Goal: Communication & Community: Answer question/provide support

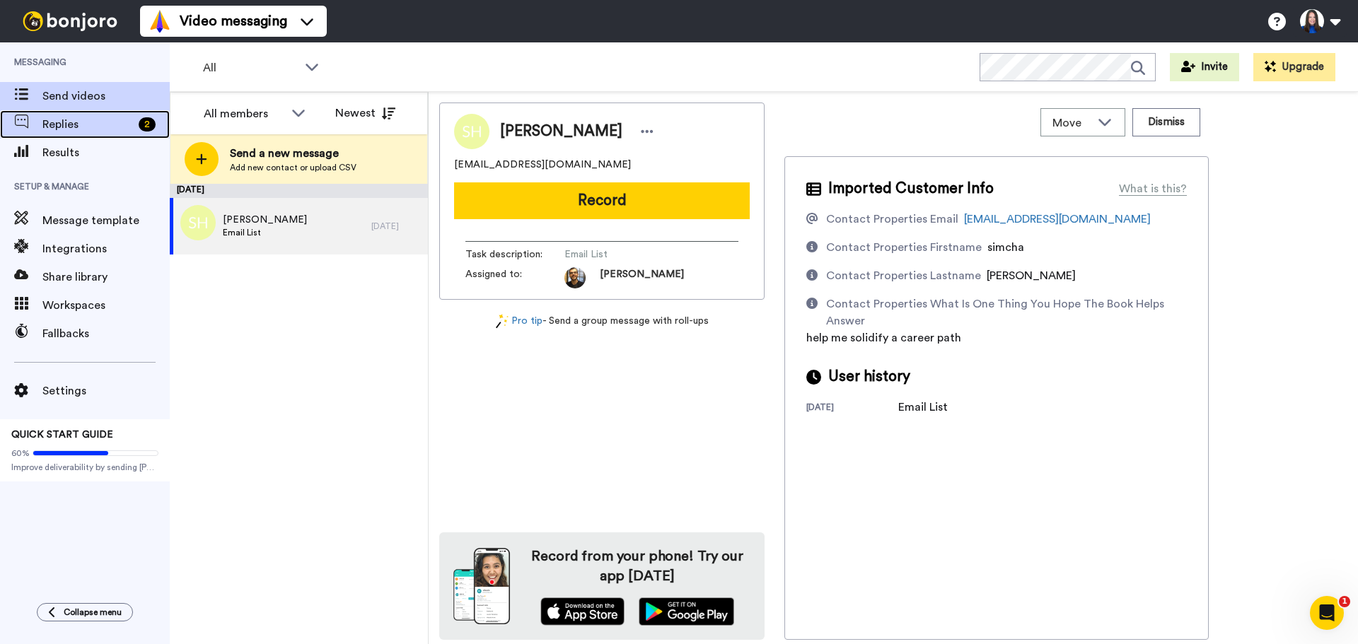
click at [100, 124] on span "Replies" at bounding box center [87, 124] width 91 height 17
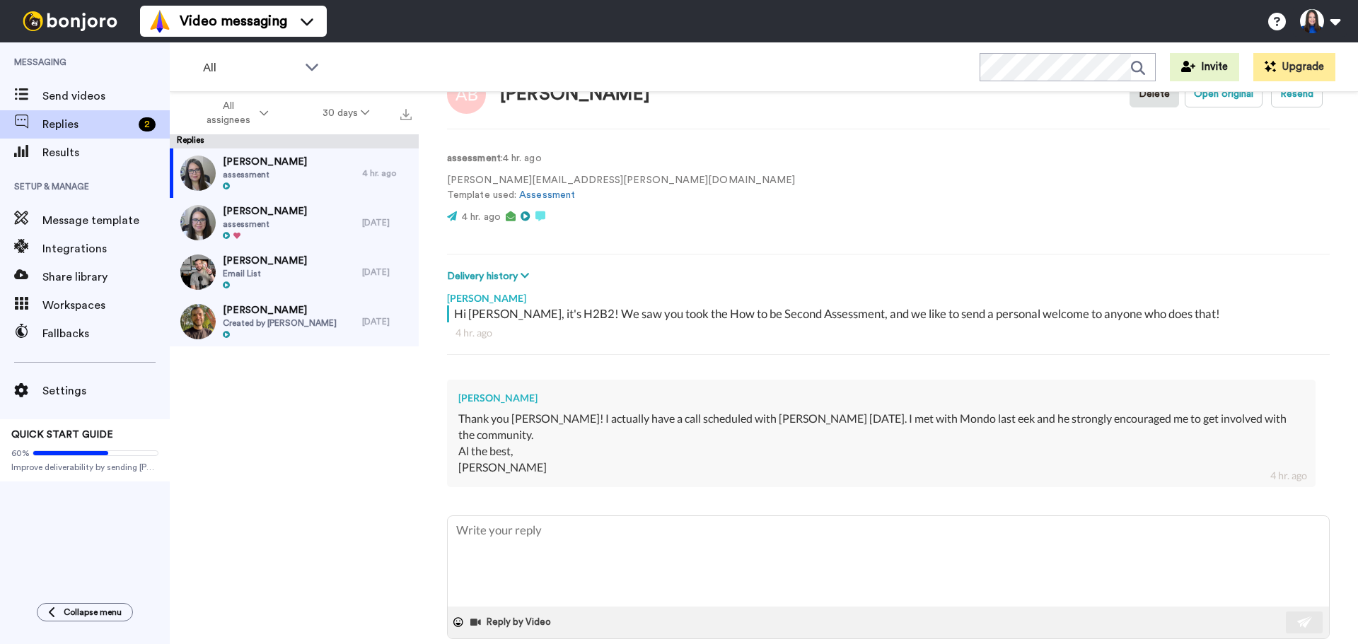
scroll to position [68, 0]
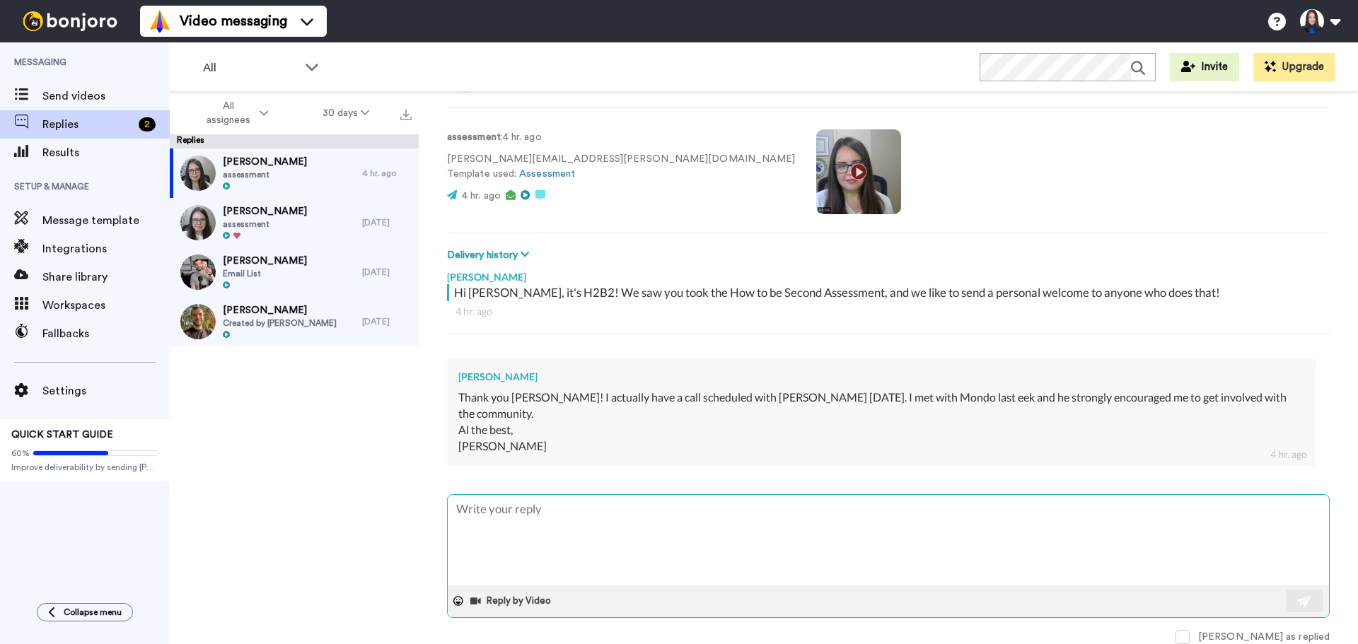
click at [513, 513] on textarea at bounding box center [888, 540] width 881 height 91
type textarea "x"
type textarea "I"
type textarea "x"
type textarea "Im"
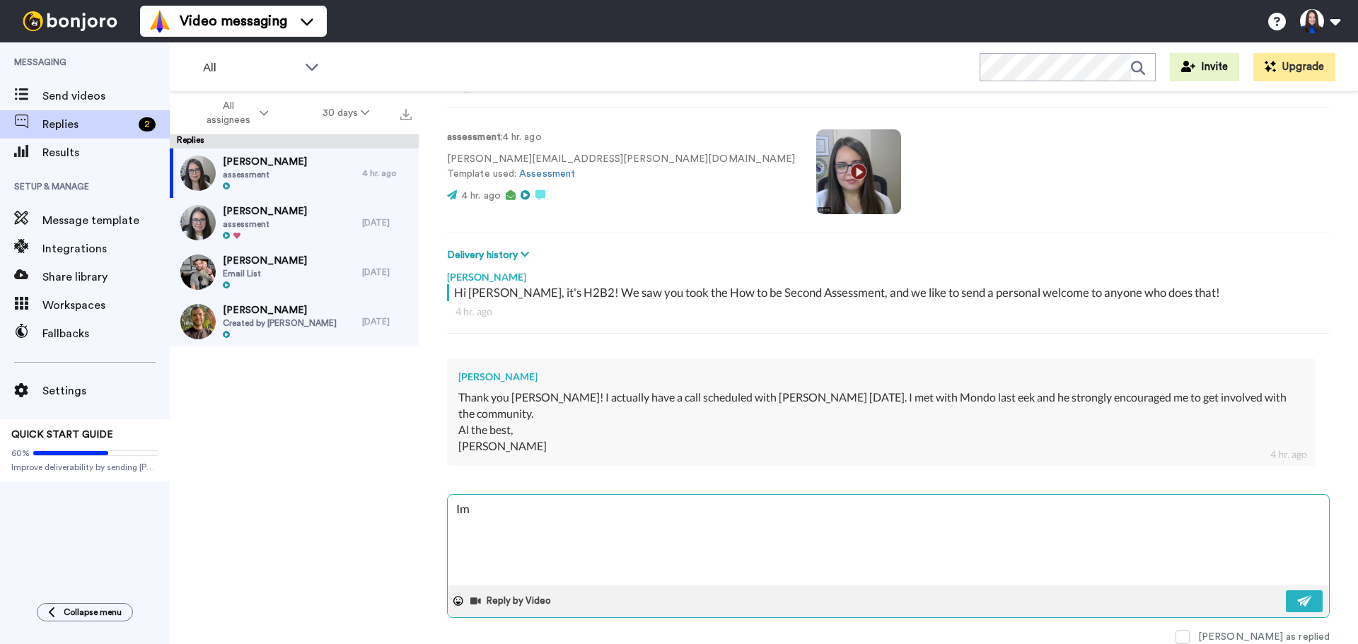
type textarea "x"
type textarea "Im"
type textarea "x"
type textarea "Im h"
type textarea "x"
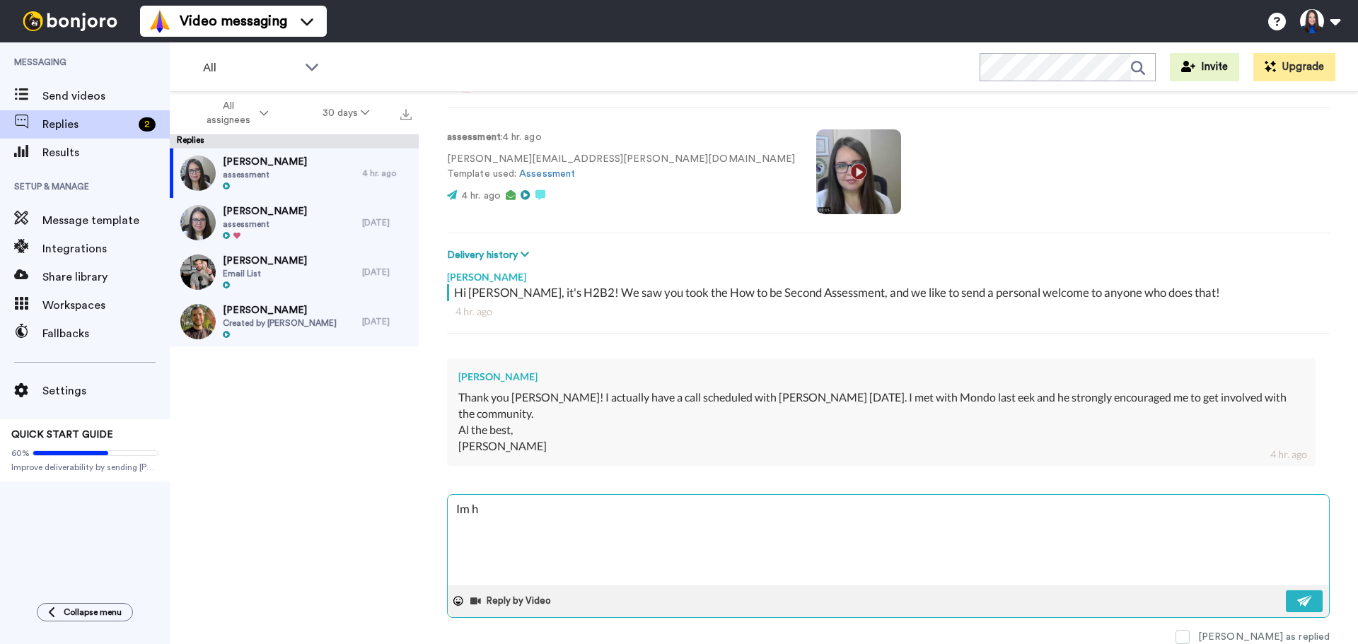
type textarea "Im ha"
type textarea "x"
type textarea "Im hap"
type textarea "x"
type textarea "Im happ"
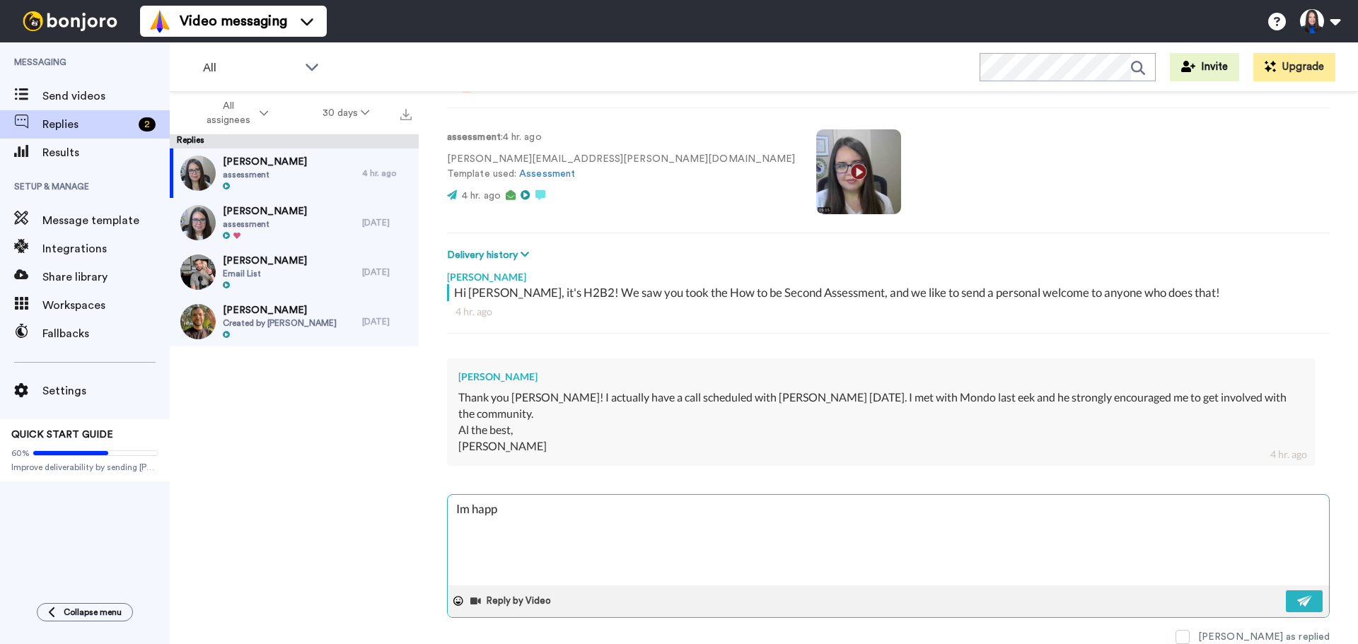
type textarea "x"
type textarea "Im happy"
type textarea "x"
type textarea "Im happy"
type textarea "x"
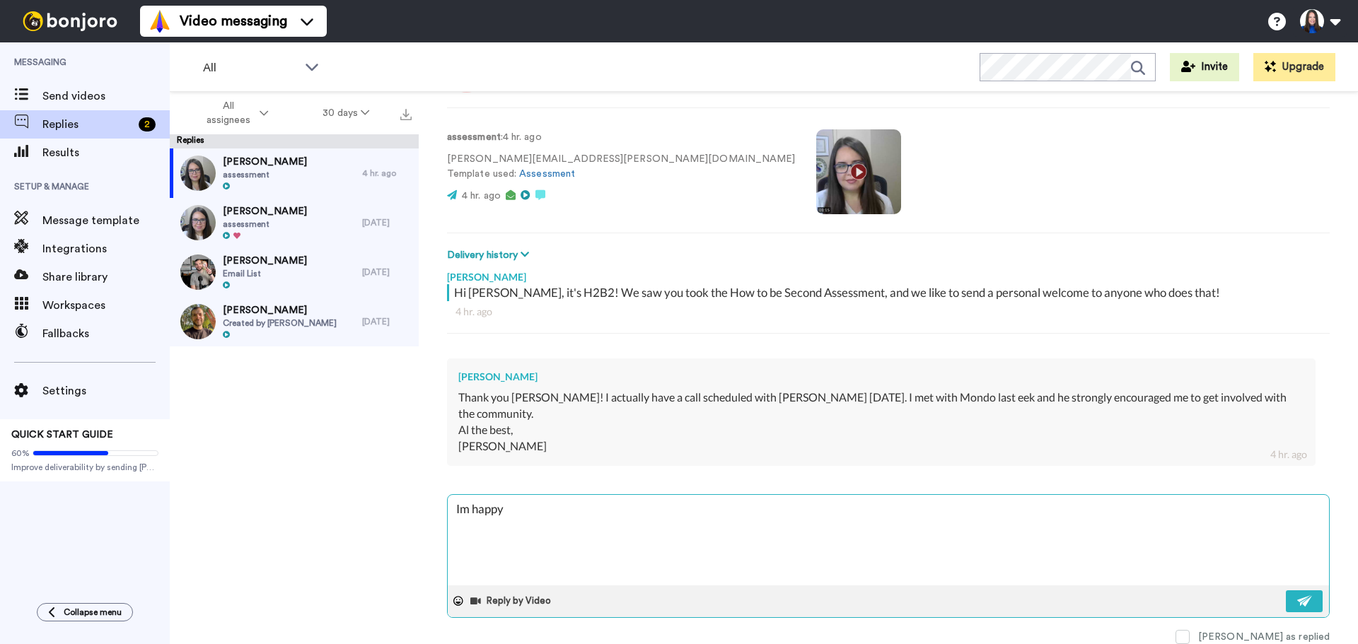
type textarea "Im happy t"
type textarea "x"
type textarea "Im happy t"
type textarea "x"
type textarea "Im happy t"
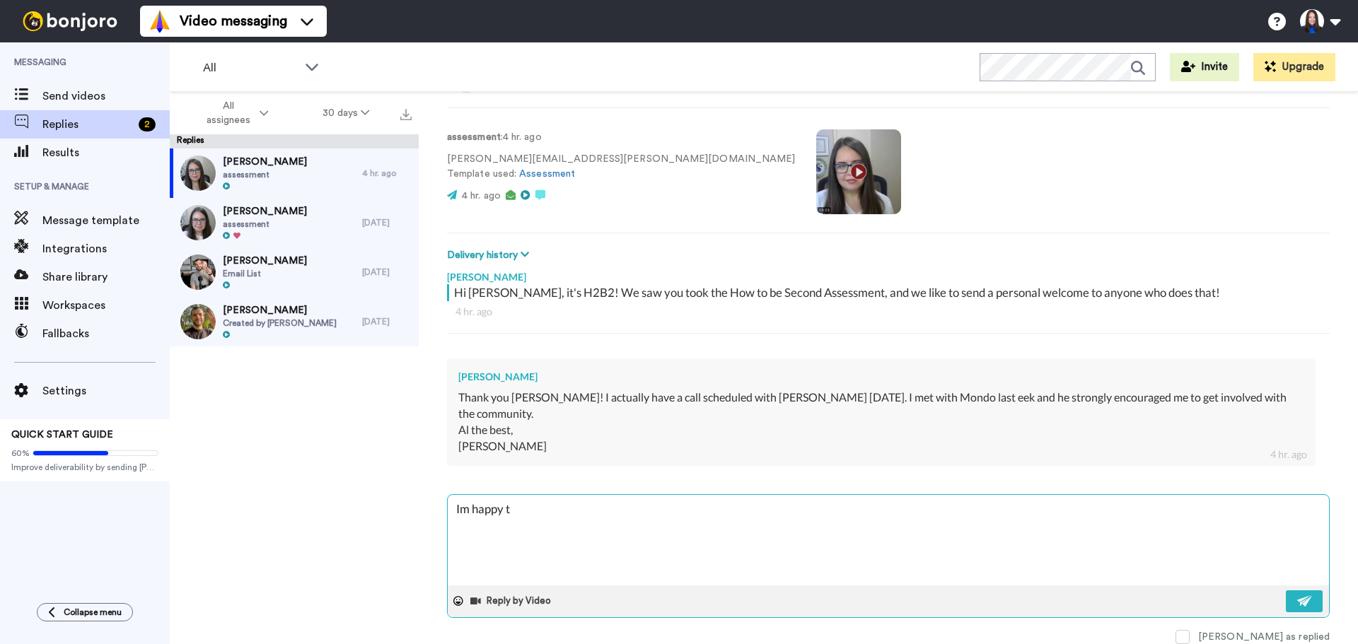
type textarea "x"
type textarea "Im happy"
type textarea "x"
type textarea "Im happy"
type textarea "x"
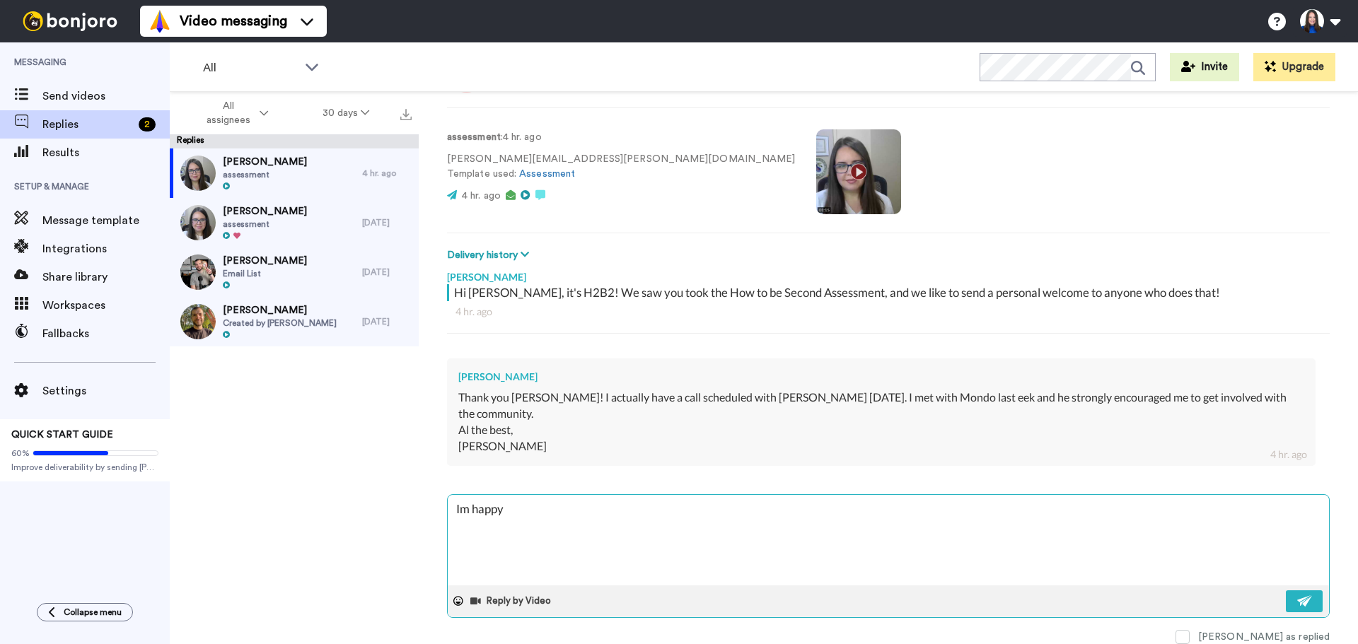
type textarea "Im happ"
type textarea "x"
type textarea "Im hap"
type textarea "x"
type textarea "Im ha"
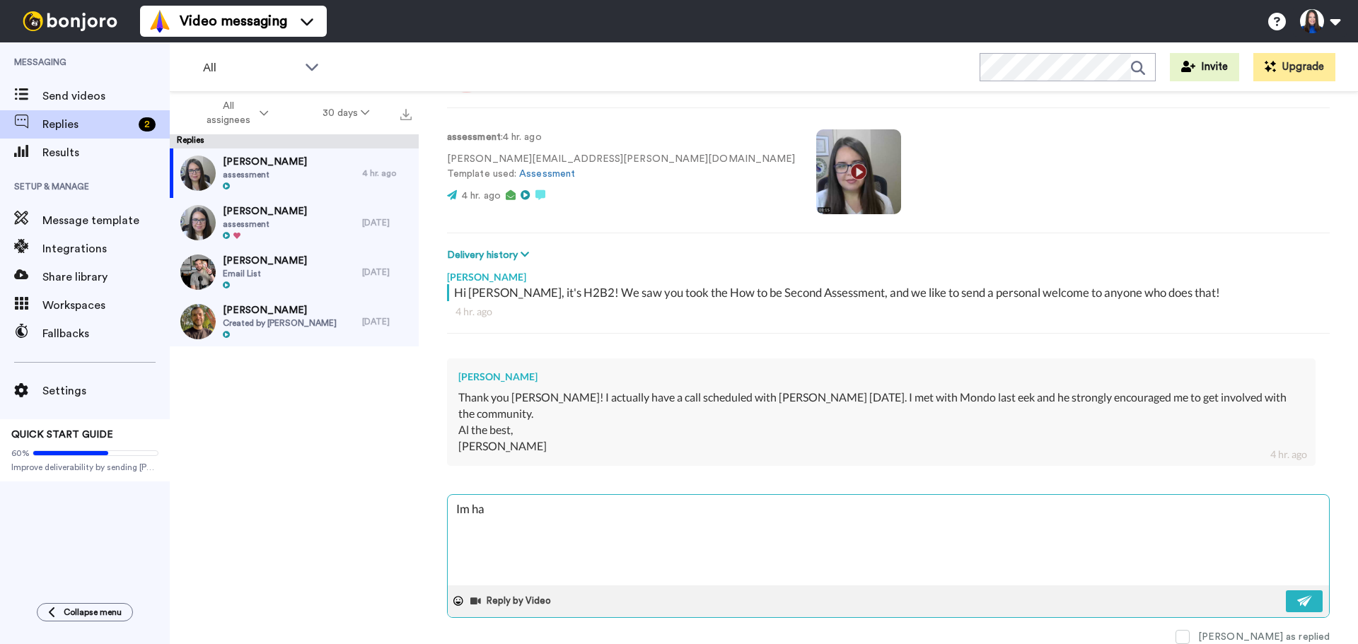
type textarea "x"
type textarea "Im h"
type textarea "x"
type textarea "Im"
type textarea "x"
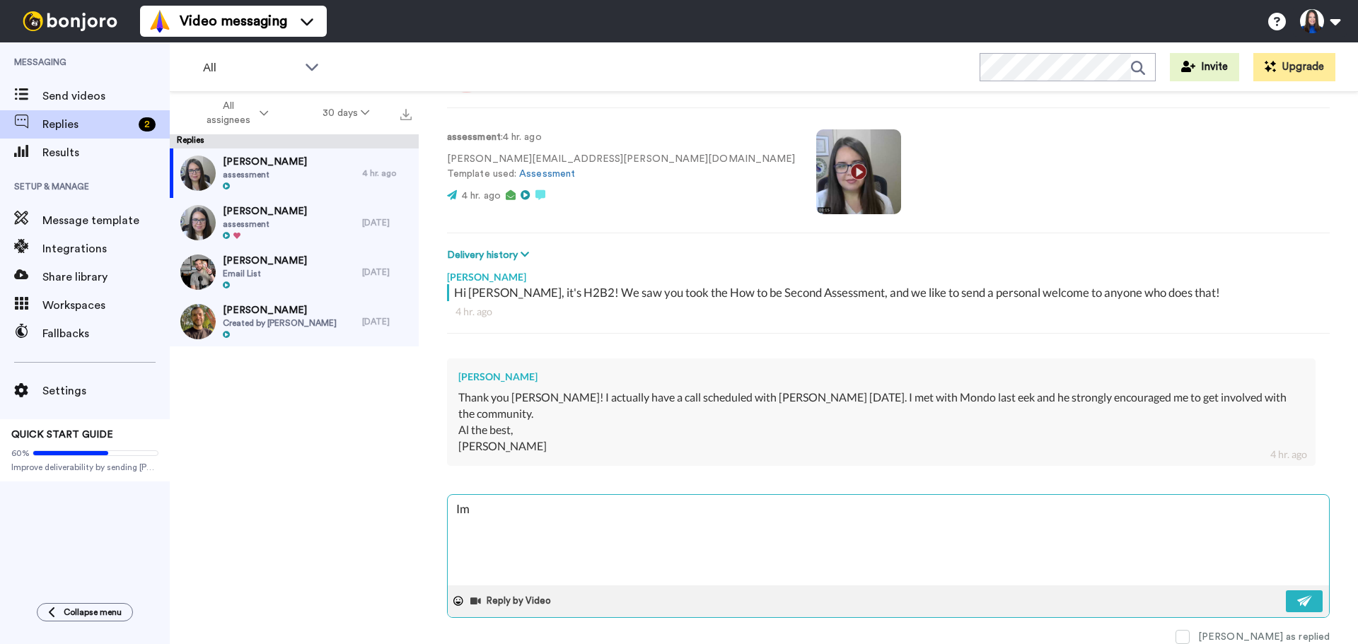
type textarea "Im"
type textarea "x"
type textarea "I"
type textarea "x"
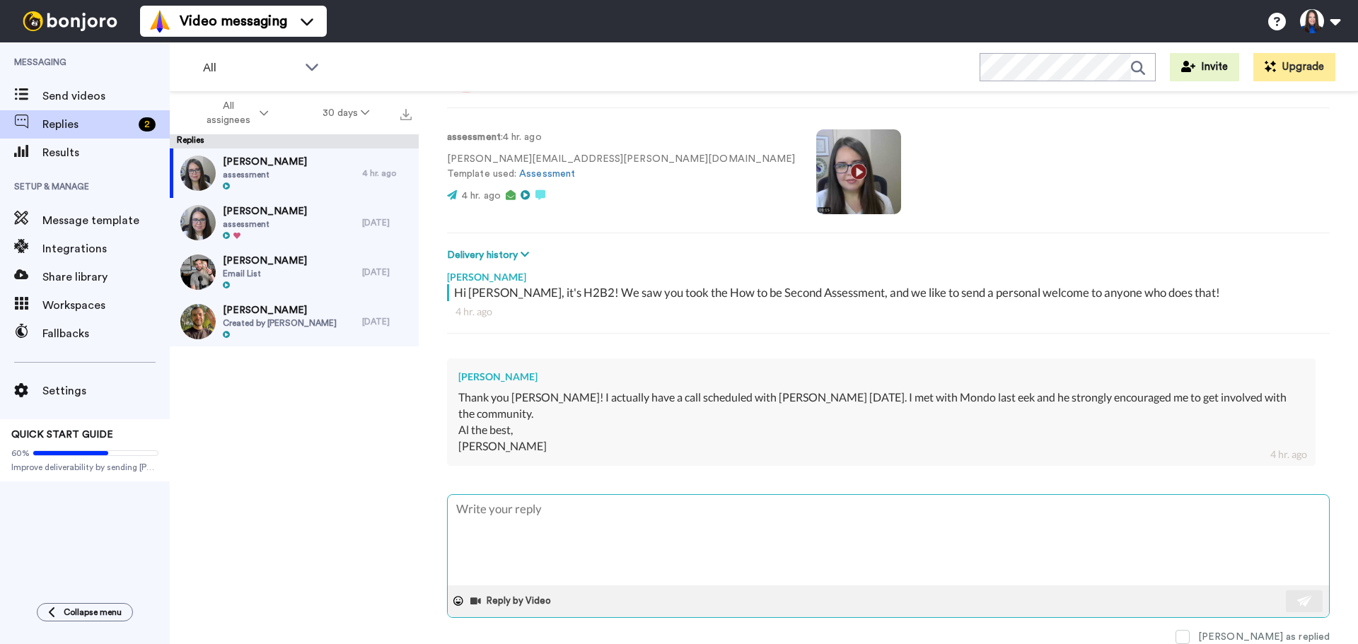
type textarea "I"
type textarea "x"
type textarea "I'"
type textarea "x"
type textarea "I'm"
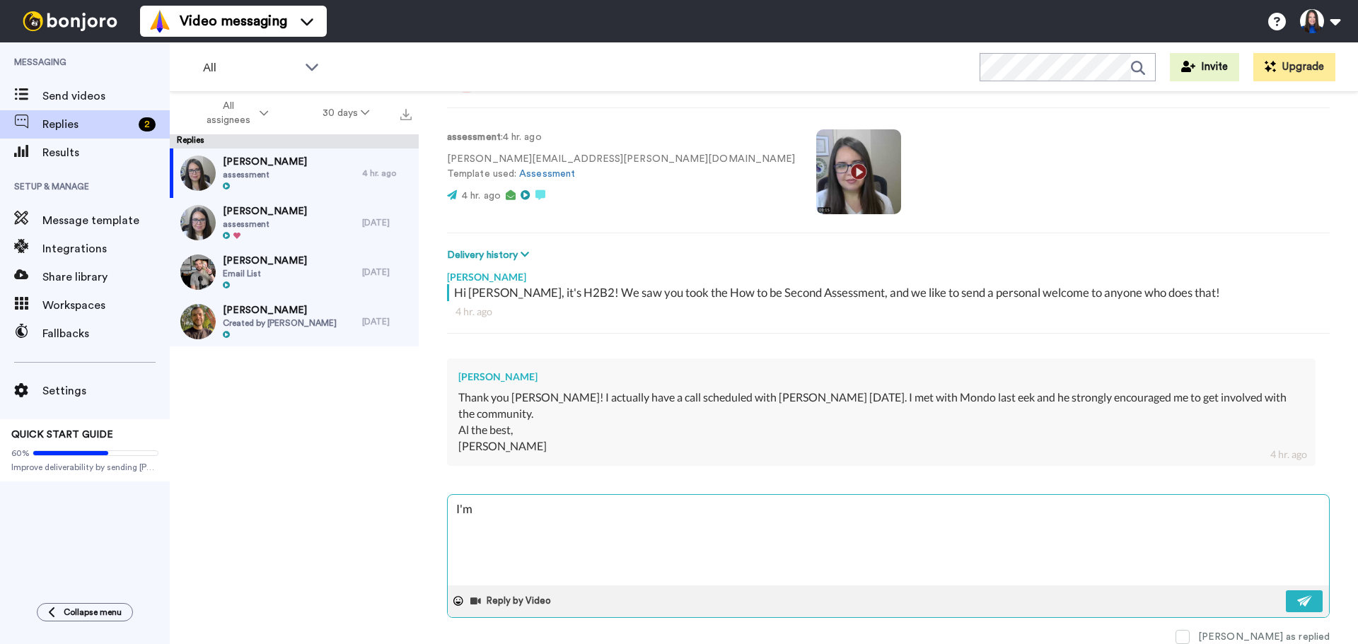
type textarea "x"
type textarea "I'm"
type textarea "x"
type textarea "I'm"
type textarea "x"
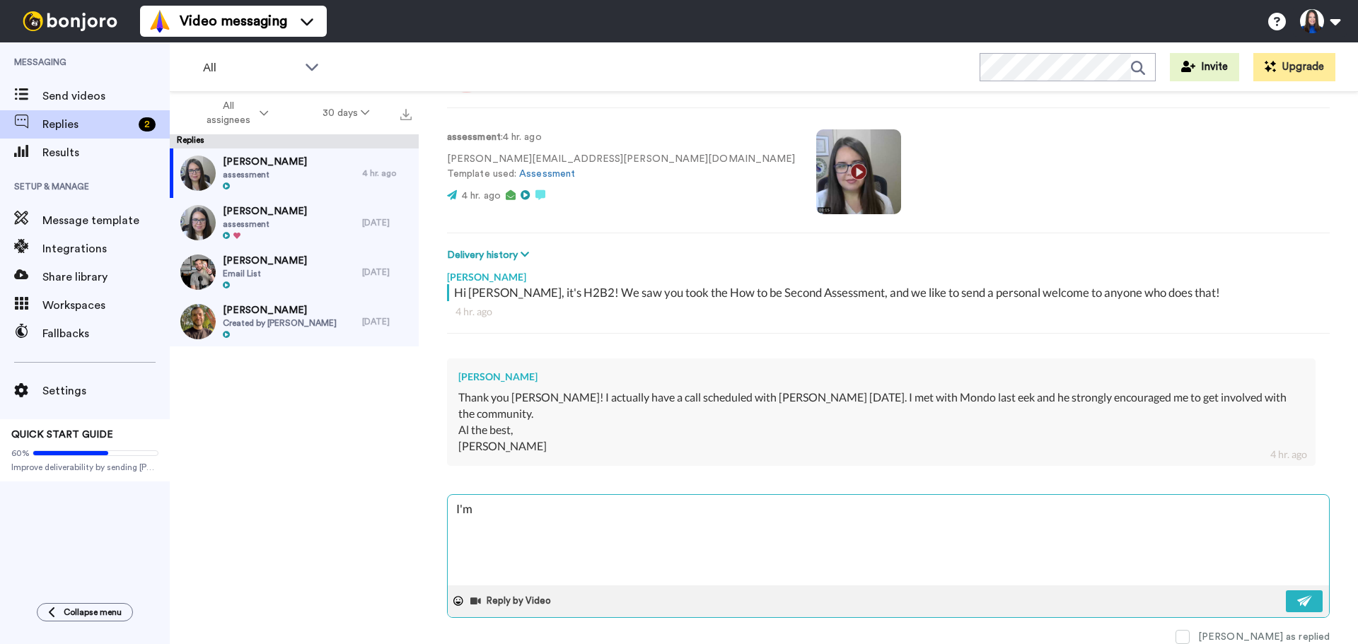
type textarea "I'"
type textarea "x"
type textarea "I"
type textarea "x"
type textarea "It"
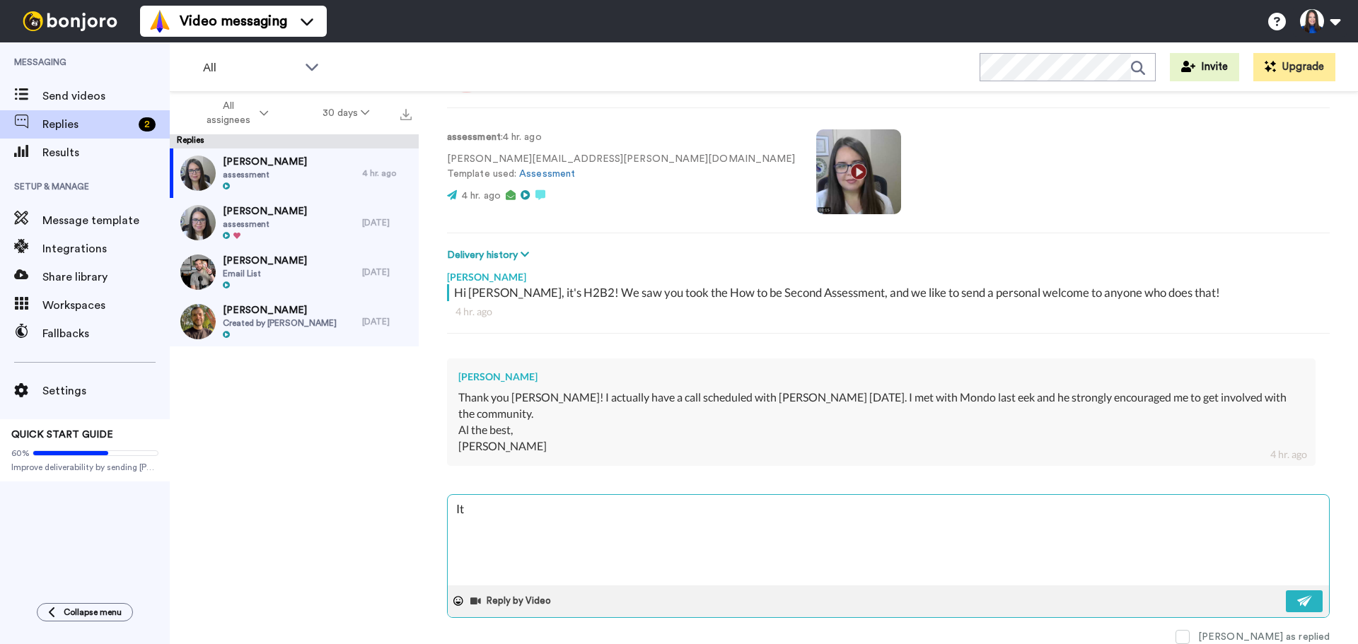
type textarea "x"
type textarea "It"
type textarea "x"
type textarea "It m"
type textarea "x"
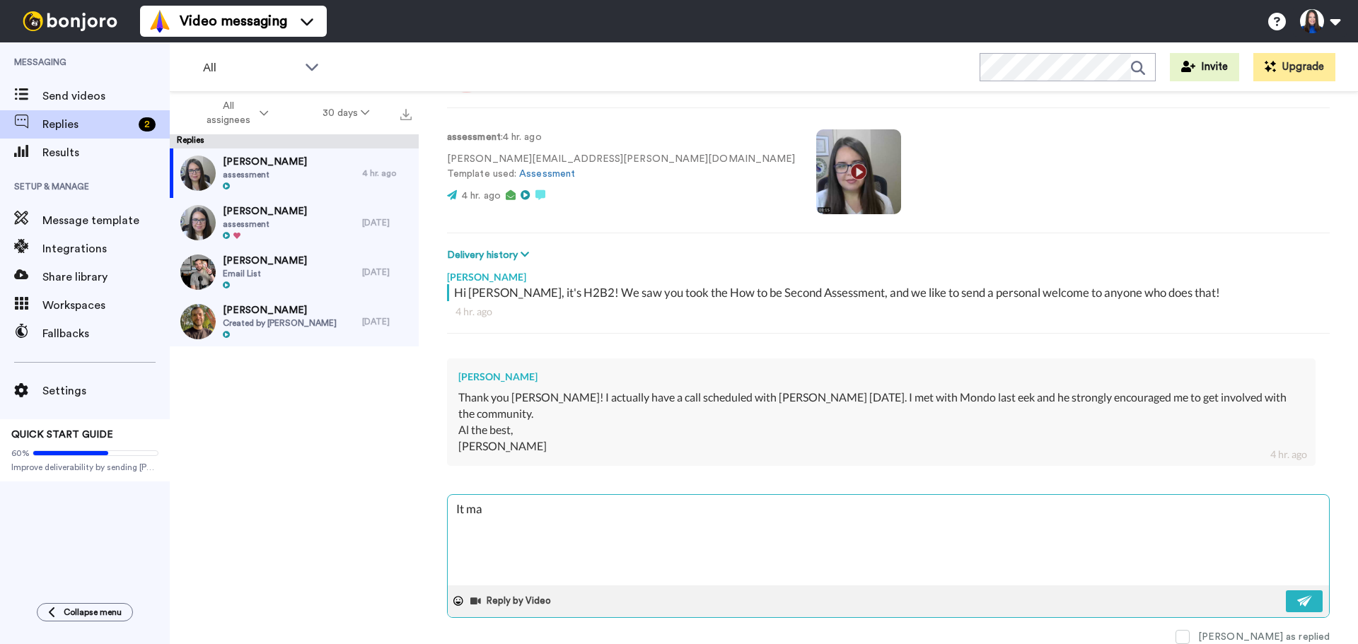
type textarea "It mak"
type textarea "x"
type textarea "It make"
type textarea "x"
type textarea "It makes"
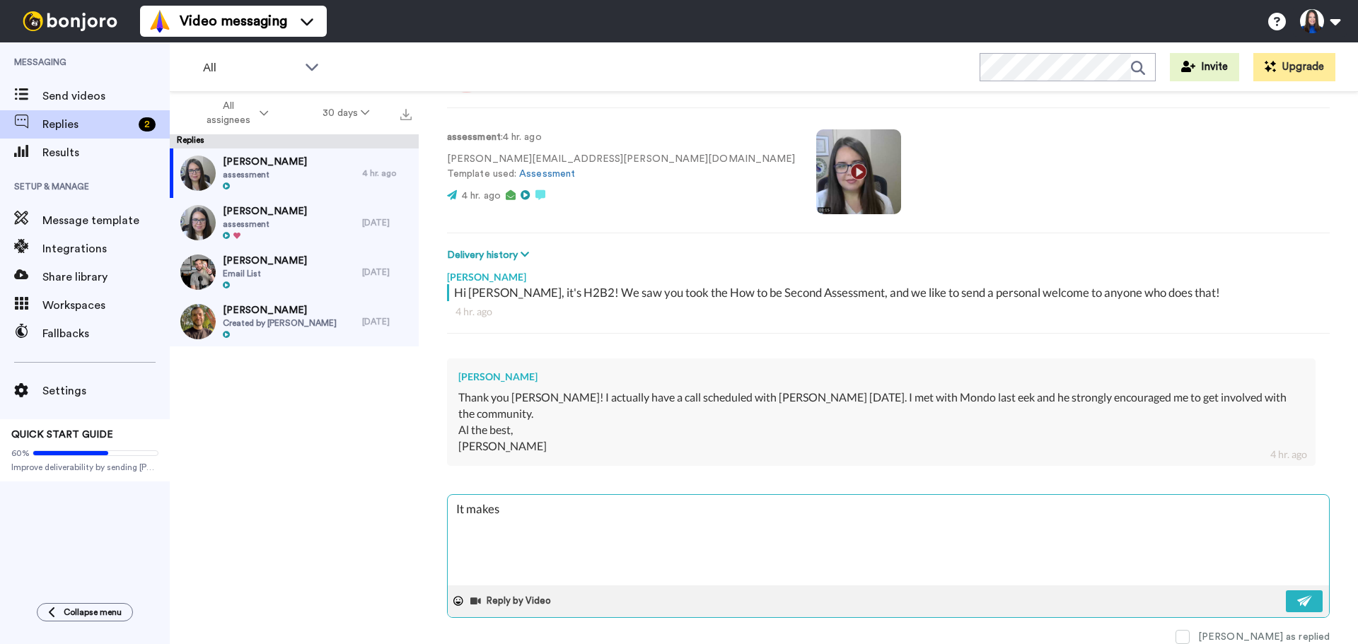
type textarea "x"
type textarea "It makes"
type textarea "x"
type textarea "It makes m"
type textarea "x"
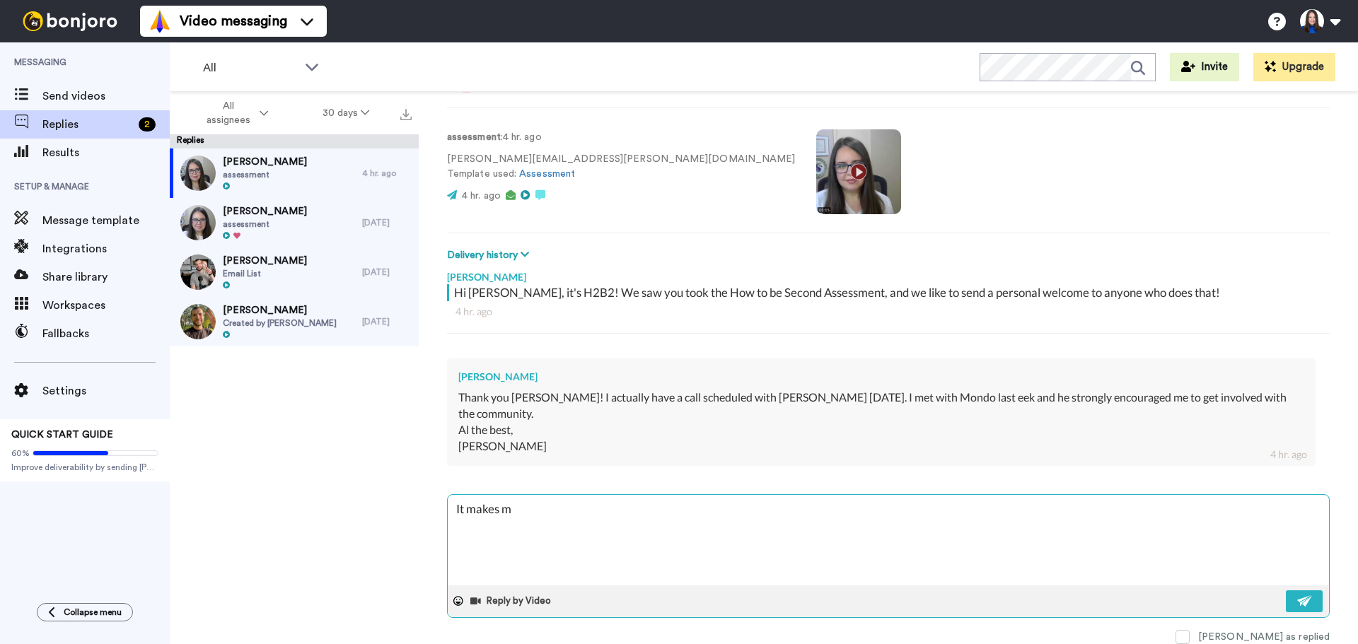
type textarea "It makes me"
type textarea "x"
type textarea "It makes me"
type textarea "x"
type textarea "It makes me h"
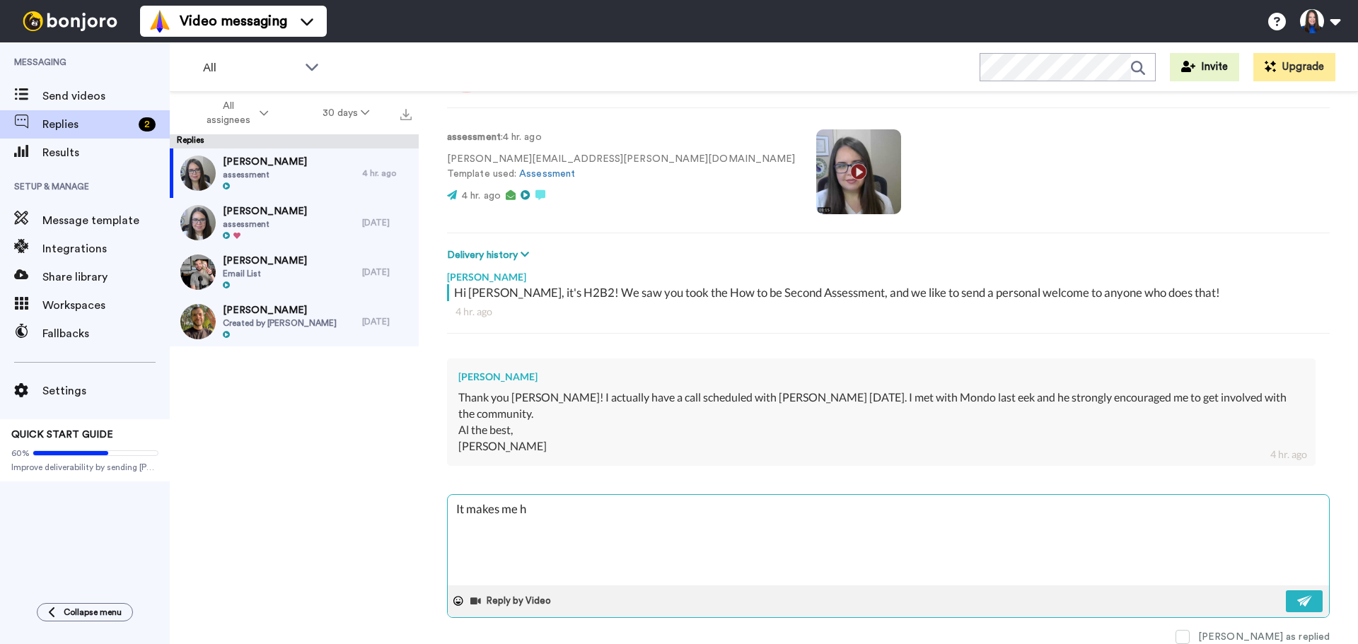
type textarea "x"
type textarea "It makes me ha"
type textarea "x"
type textarea "It makes me hap"
type textarea "x"
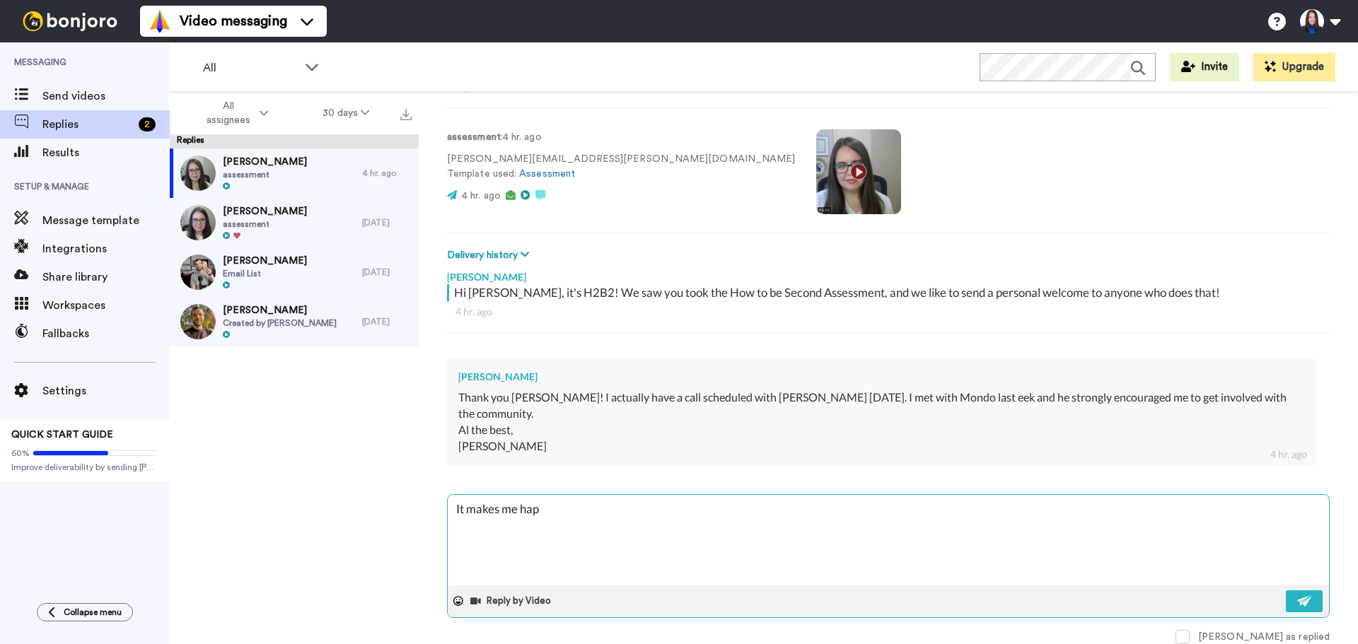
type textarea "It makes me happ"
type textarea "x"
type textarea "It makes me happy"
type textarea "x"
type textarea "It makes me happy"
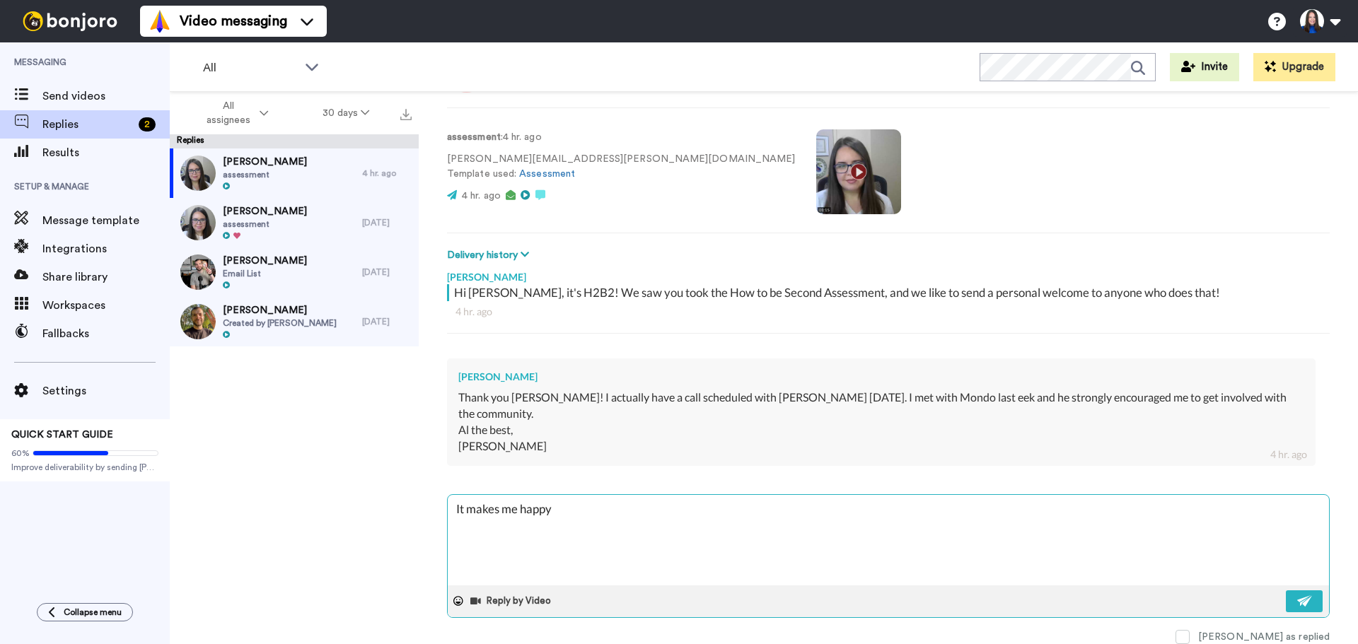
type textarea "x"
type textarea "It makes me happy t"
type textarea "x"
type textarea "It makes me happy to"
type textarea "x"
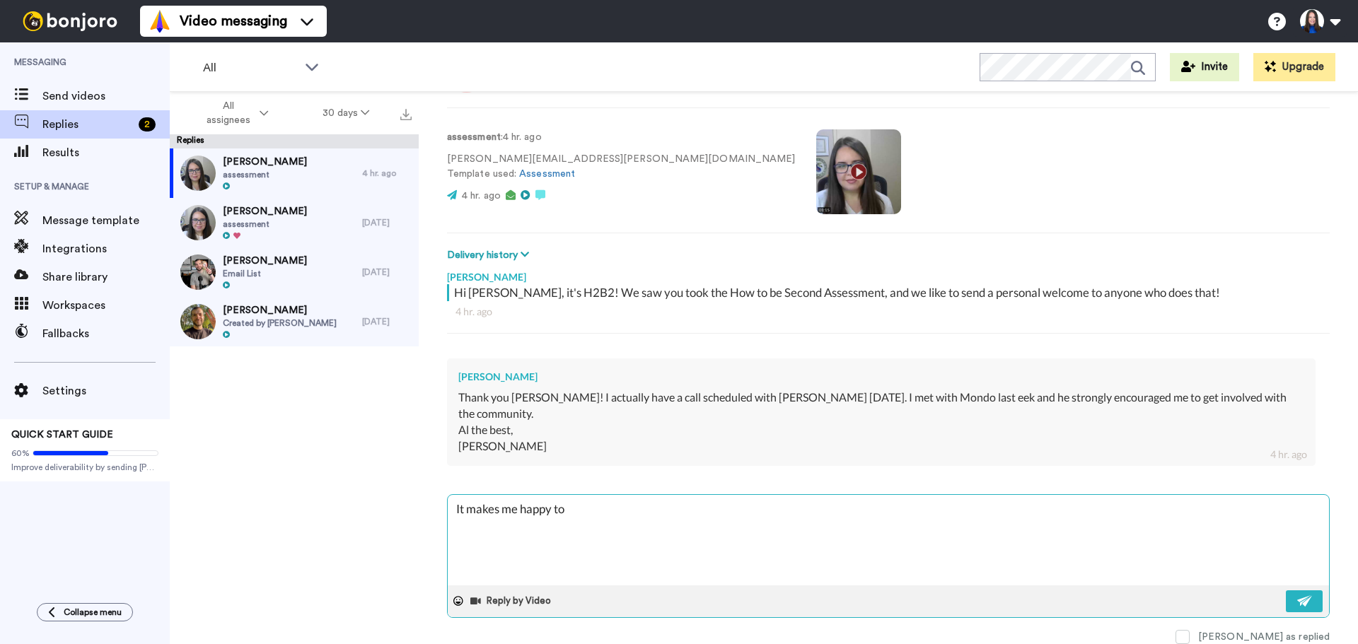
type textarea "It makes me happy to"
type textarea "x"
type textarea "It makes me happy to h"
type textarea "x"
type textarea "It makes me happy to he"
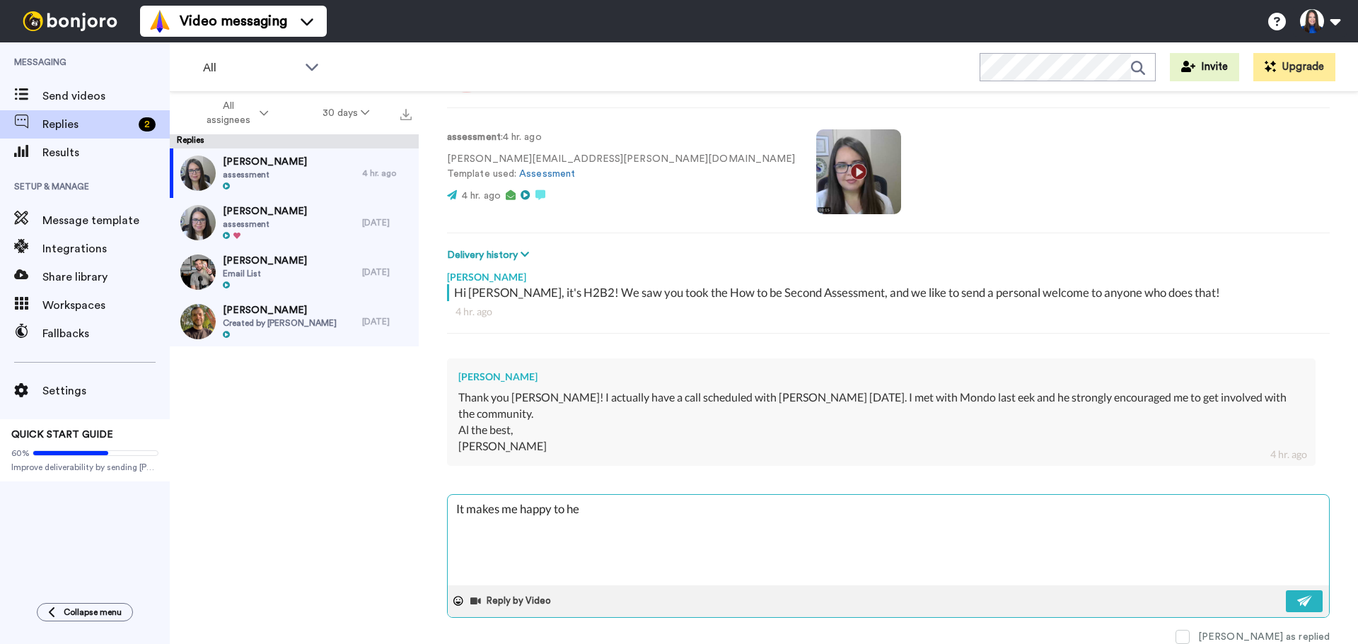
type textarea "x"
type textarea "It makes me happy to hear"
type textarea "x"
type textarea "It makes me happy to hear"
type textarea "x"
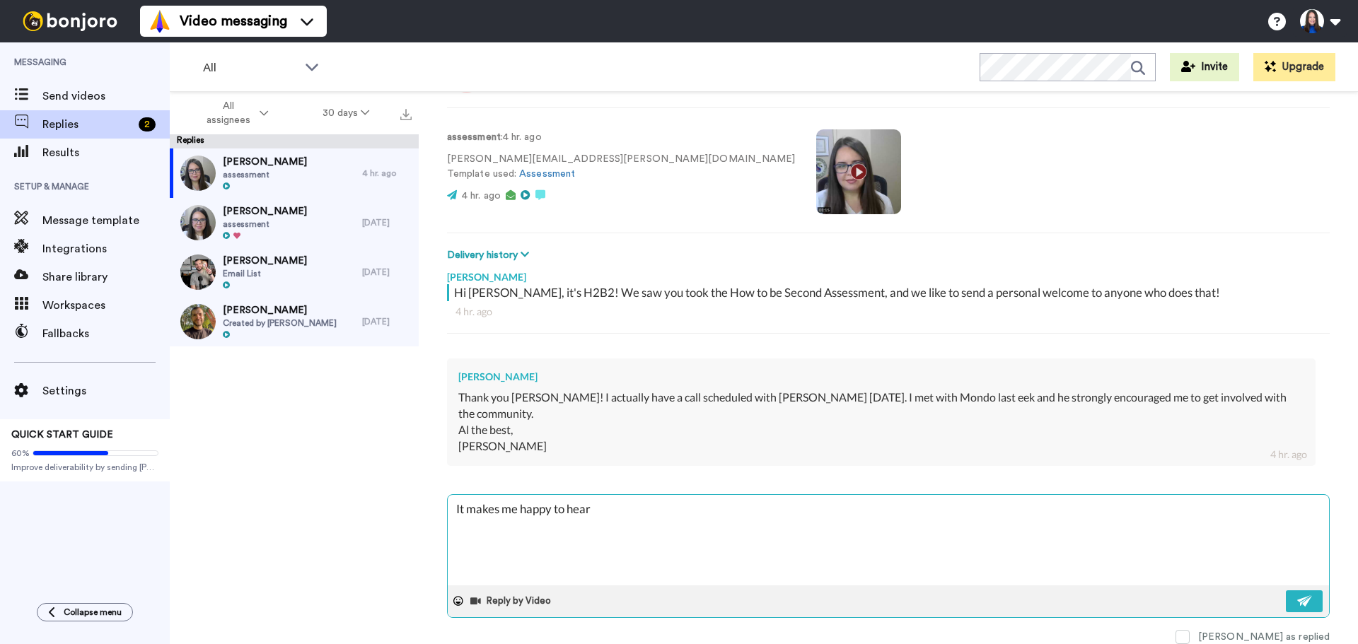
type textarea "It makes me happy to hear t"
type textarea "x"
type textarea "It makes me happy to hear to"
type textarea "x"
type textarea "It makes me happy to hear t"
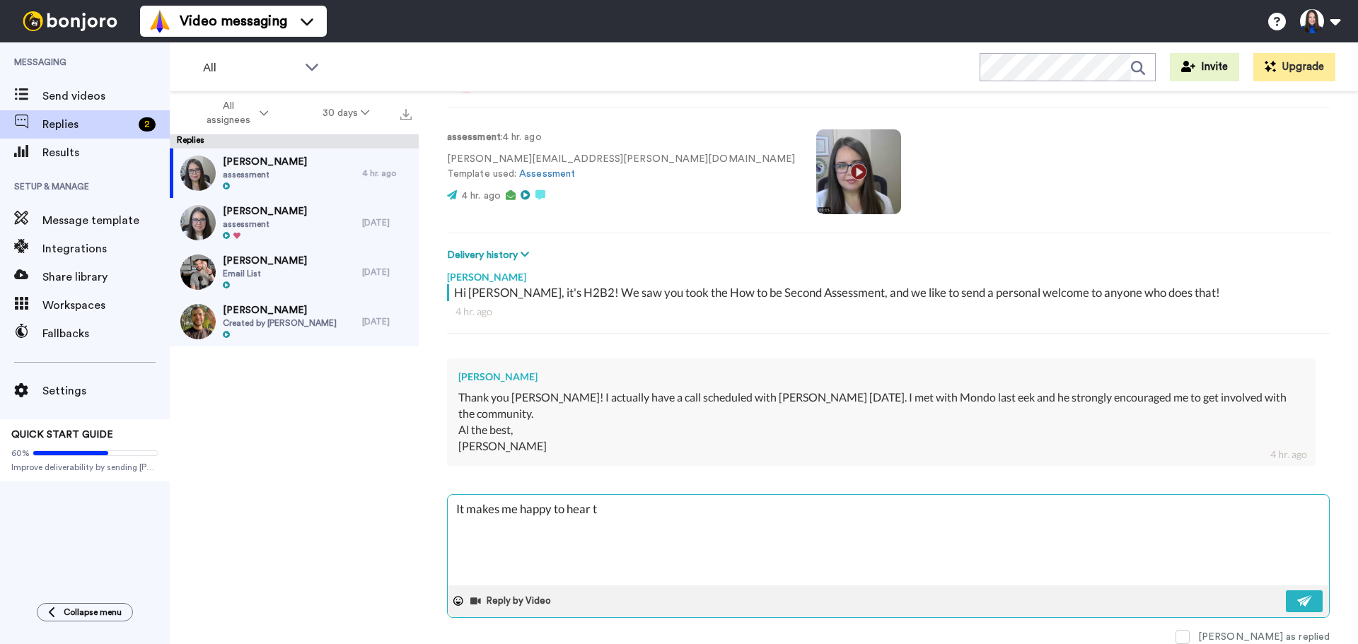
type textarea "x"
type textarea "It makes me happy to hear th"
type textarea "x"
type textarea "It makes me happy to hear tha"
type textarea "x"
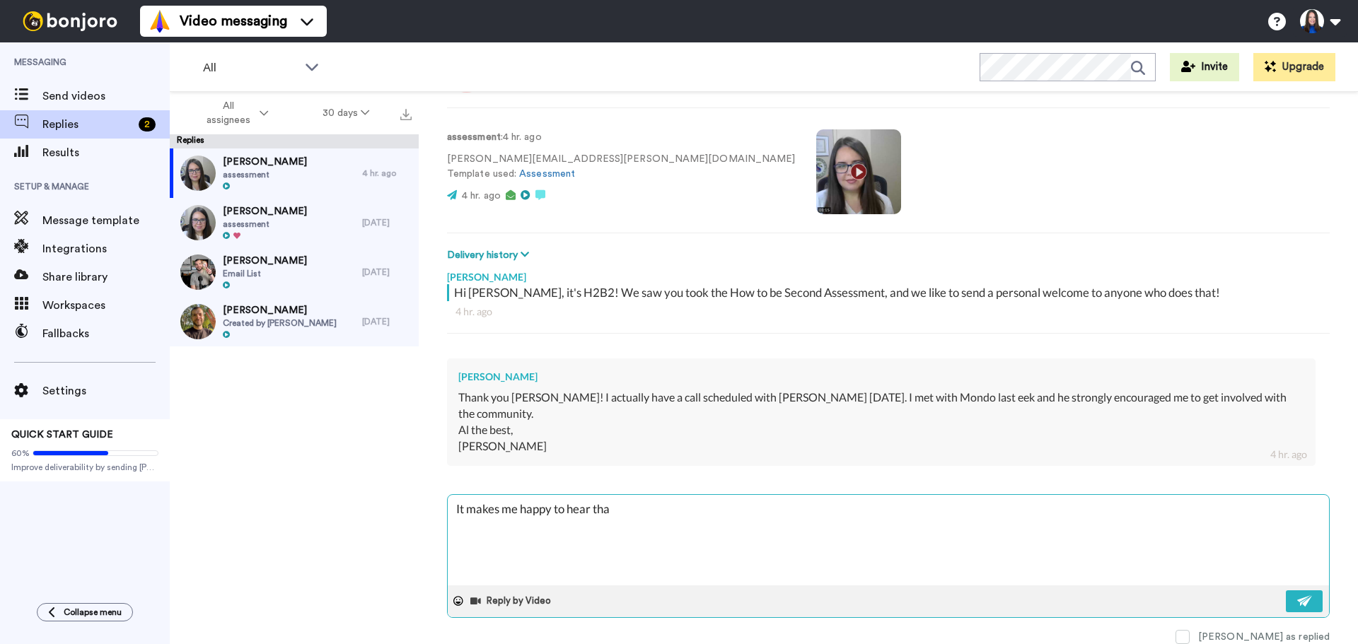
type textarea "It makes me happy to hear that"
type textarea "x"
type textarea "It makes me happy to hear that"
type textarea "x"
type textarea "It makes me happy to hear that y"
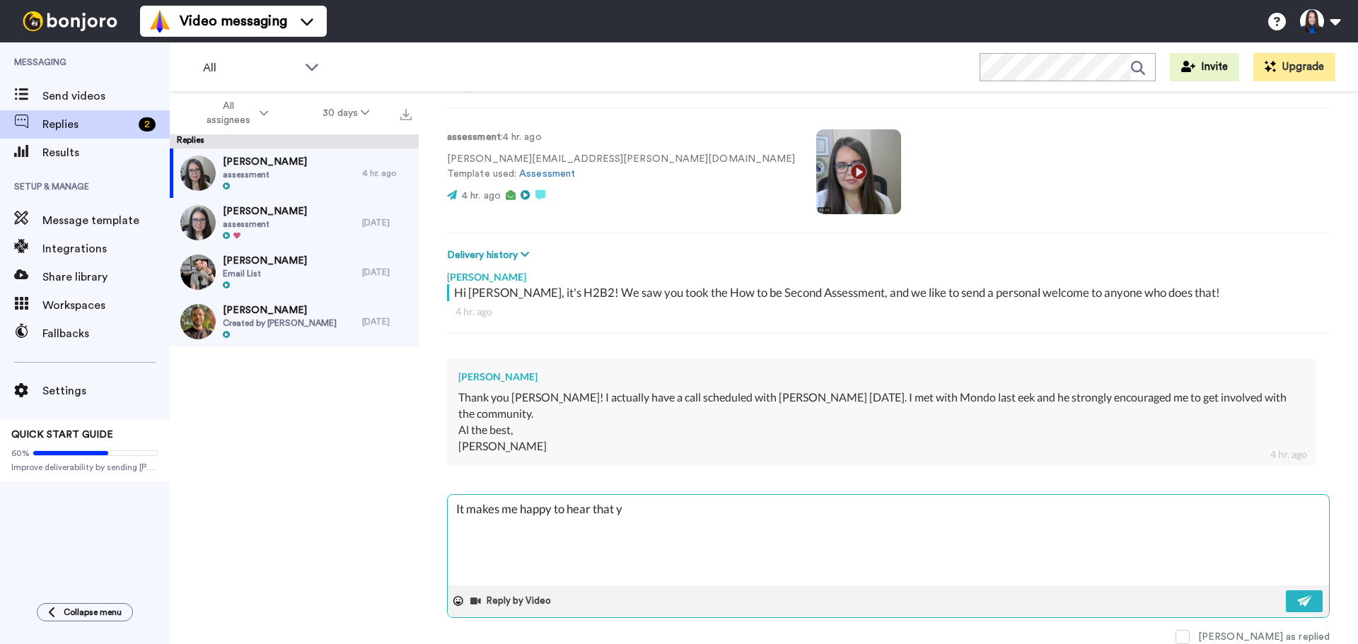
type textarea "x"
type textarea "It makes me happy to hear that yo"
type textarea "x"
type textarea "It makes me happy to hear that you"
type textarea "x"
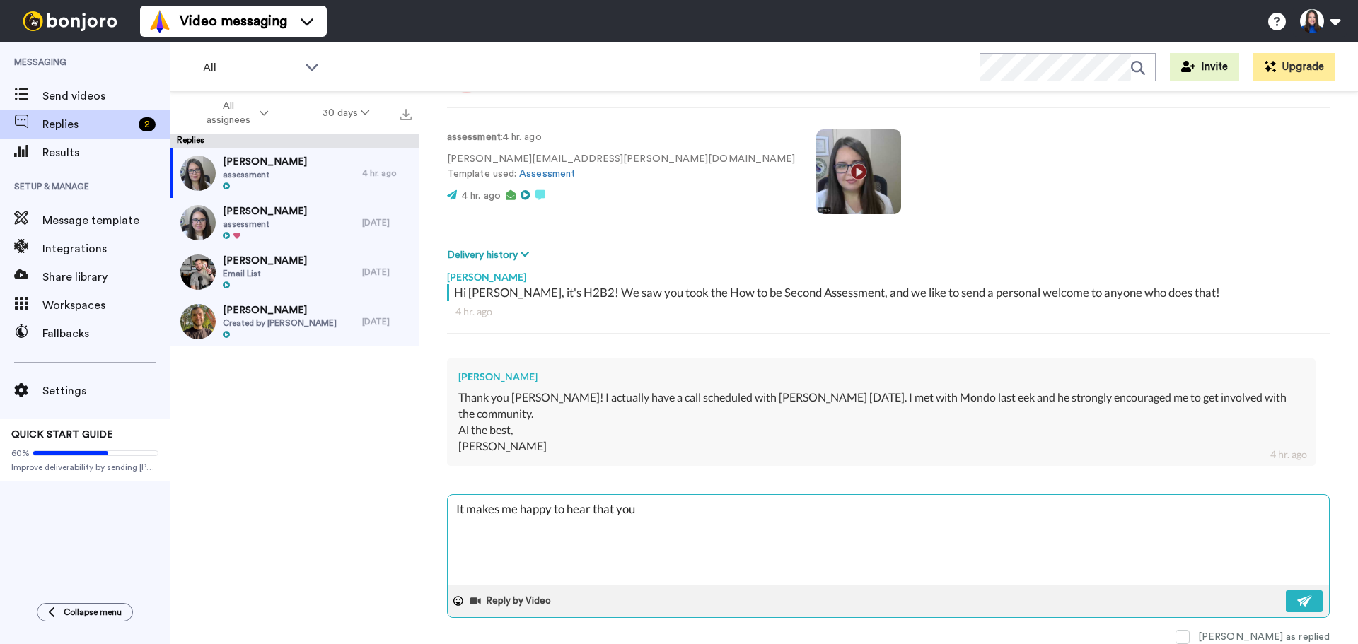
type textarea "It makes me happy to hear that you"
type textarea "x"
type textarea "It makes me happy to hear that you h"
type textarea "x"
type textarea "It makes me happy to hear that you ha"
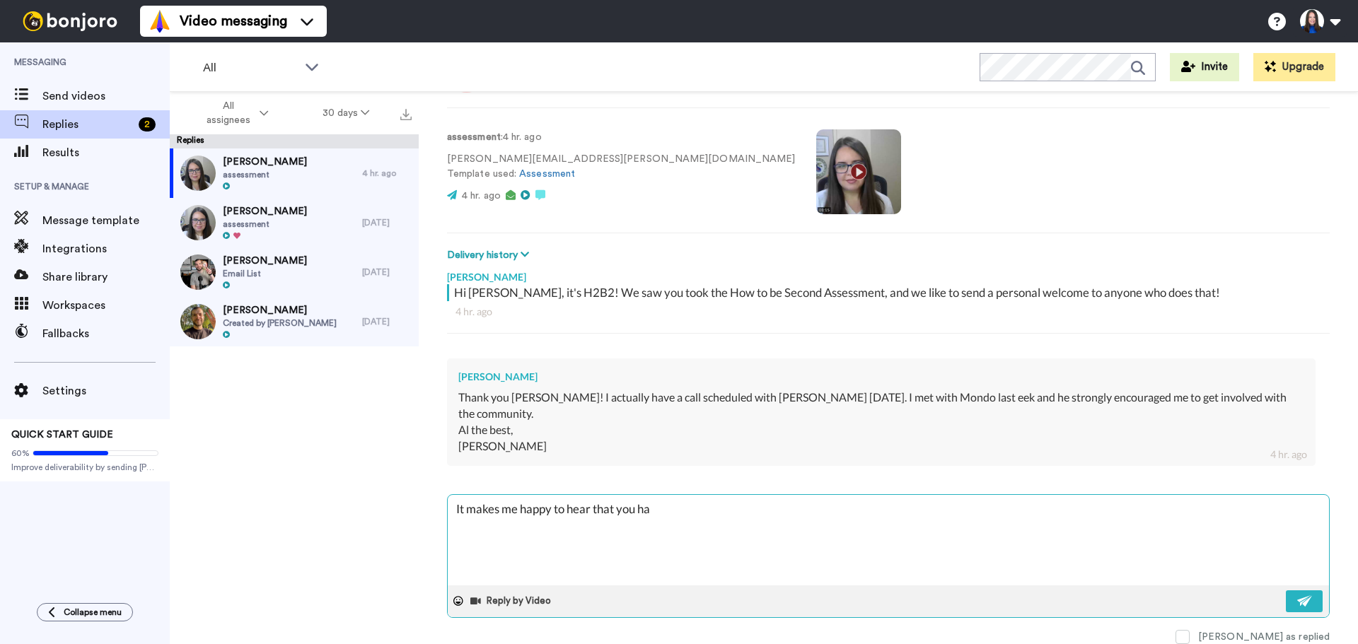
type textarea "x"
type textarea "It makes me happy to hear that you hav"
type textarea "x"
type textarea "It makes me happy to hear that you have"
type textarea "x"
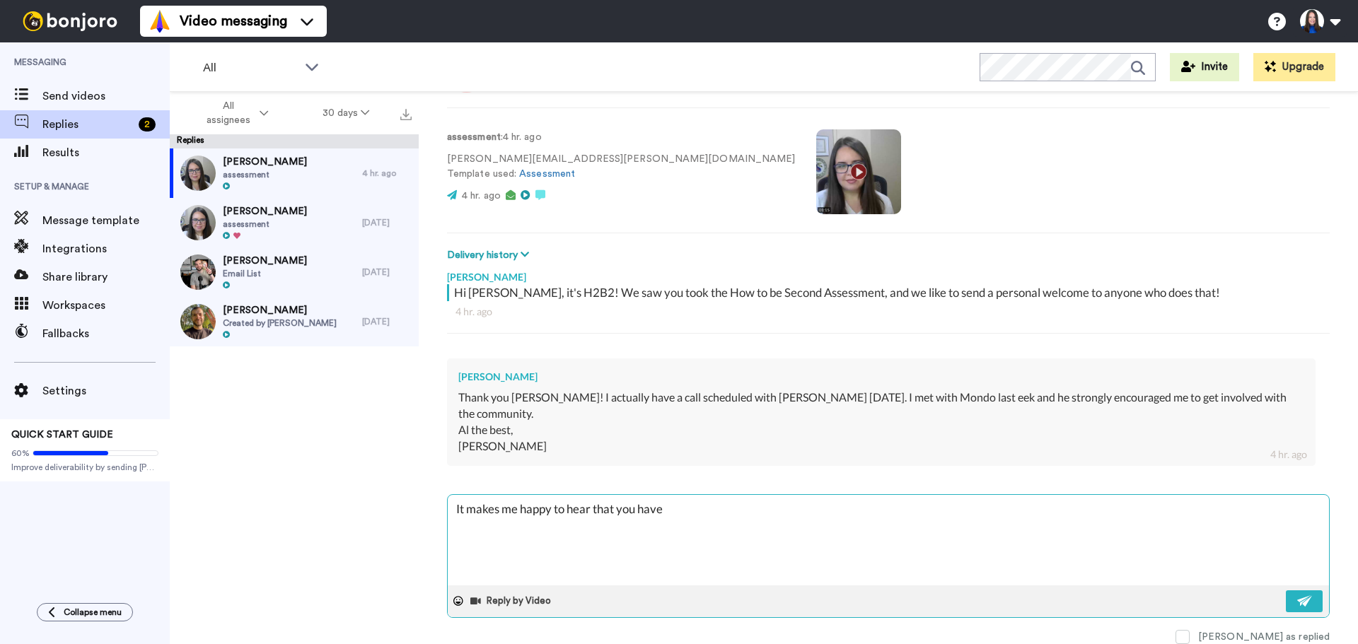
type textarea "It makes me happy to hear that you have"
type textarea "x"
type textarea "It makes me happy to hear that you have co"
type textarea "x"
type textarea "It makes me happy to hear that you have con"
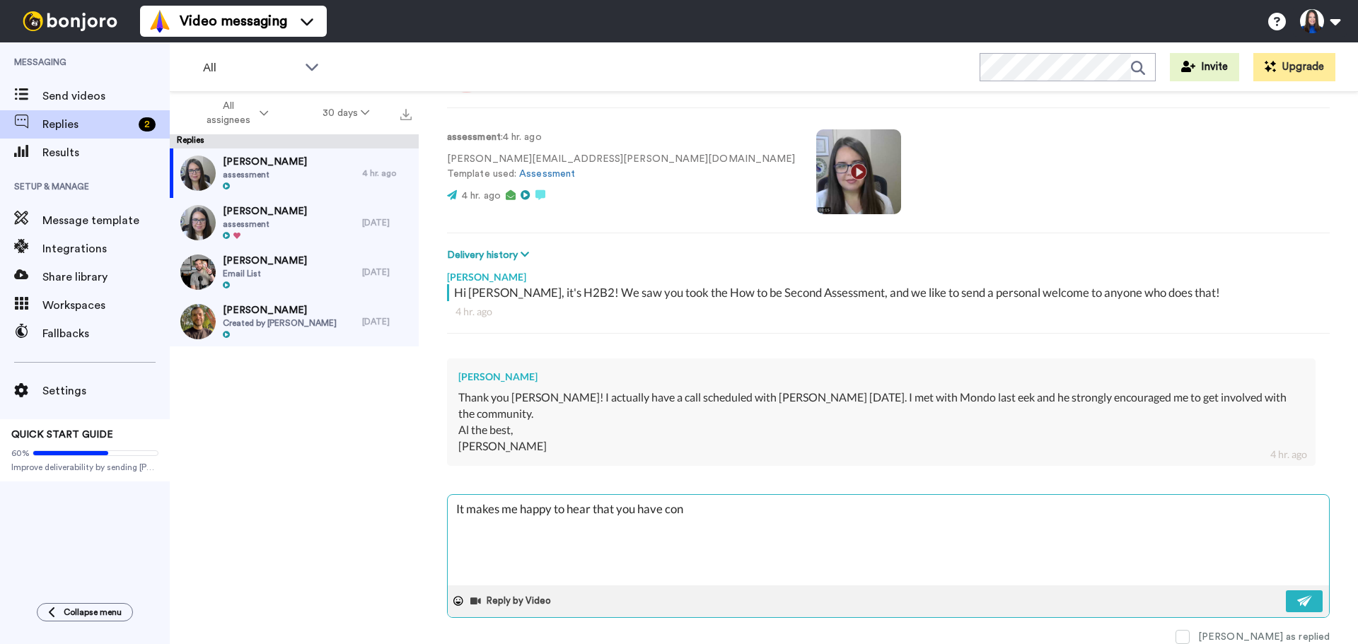
type textarea "x"
type textarea "It makes me happy to hear that you have conn"
type textarea "x"
type textarea "It makes me happy to hear that you have conne"
type textarea "x"
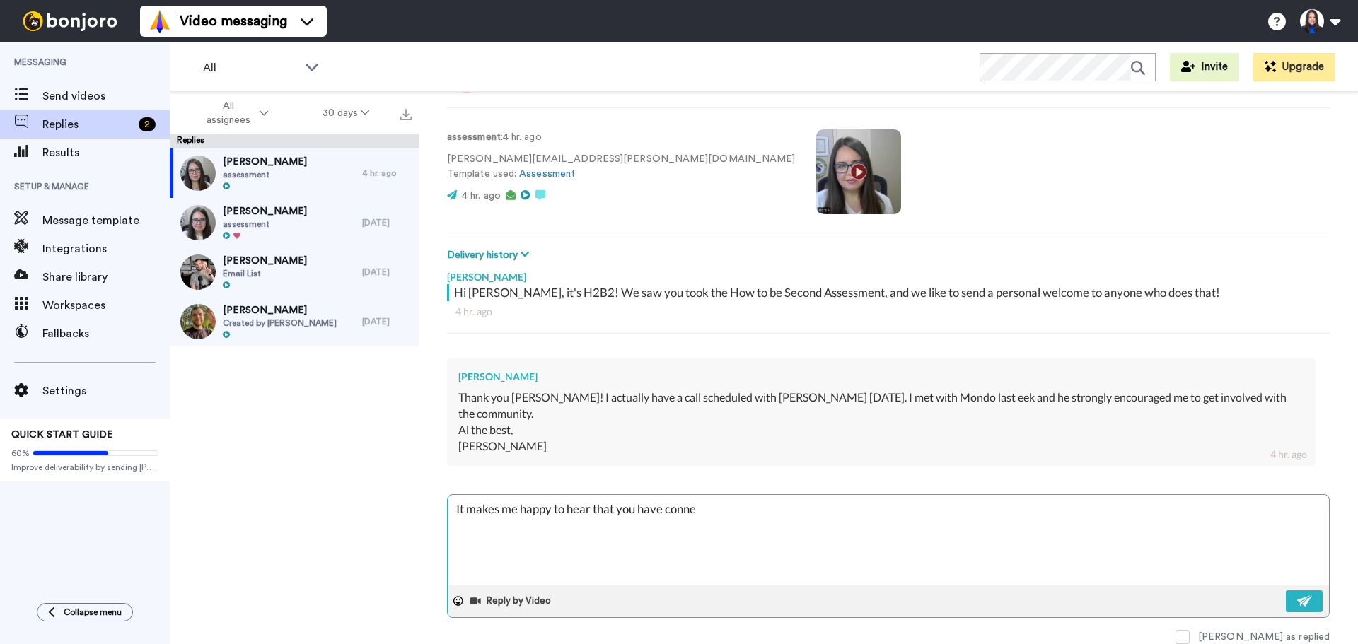
type textarea "It makes me happy to hear that you have connec"
type textarea "x"
type textarea "It makes me happy to hear that you have connect"
type textarea "x"
type textarea "It makes me happy to hear that you have connecte"
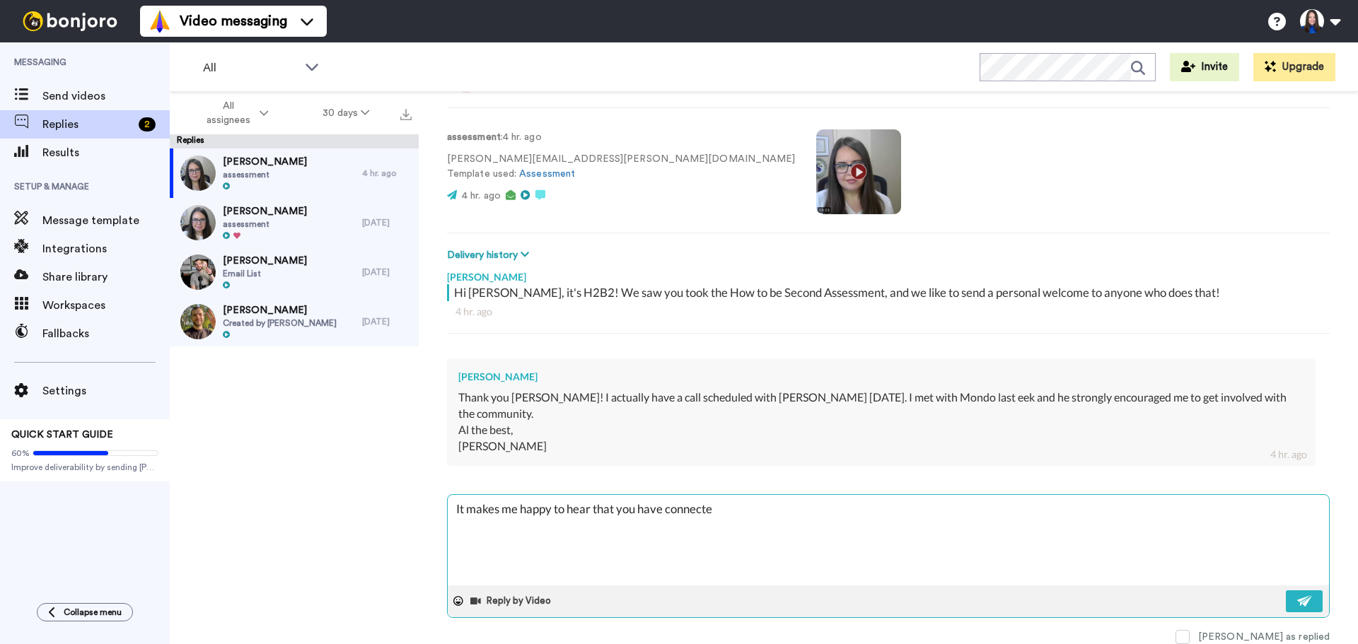
type textarea "x"
type textarea "It makes me happy to hear that you have connected"
type textarea "x"
type textarea "It makes me happy to hear that you have connected"
type textarea "x"
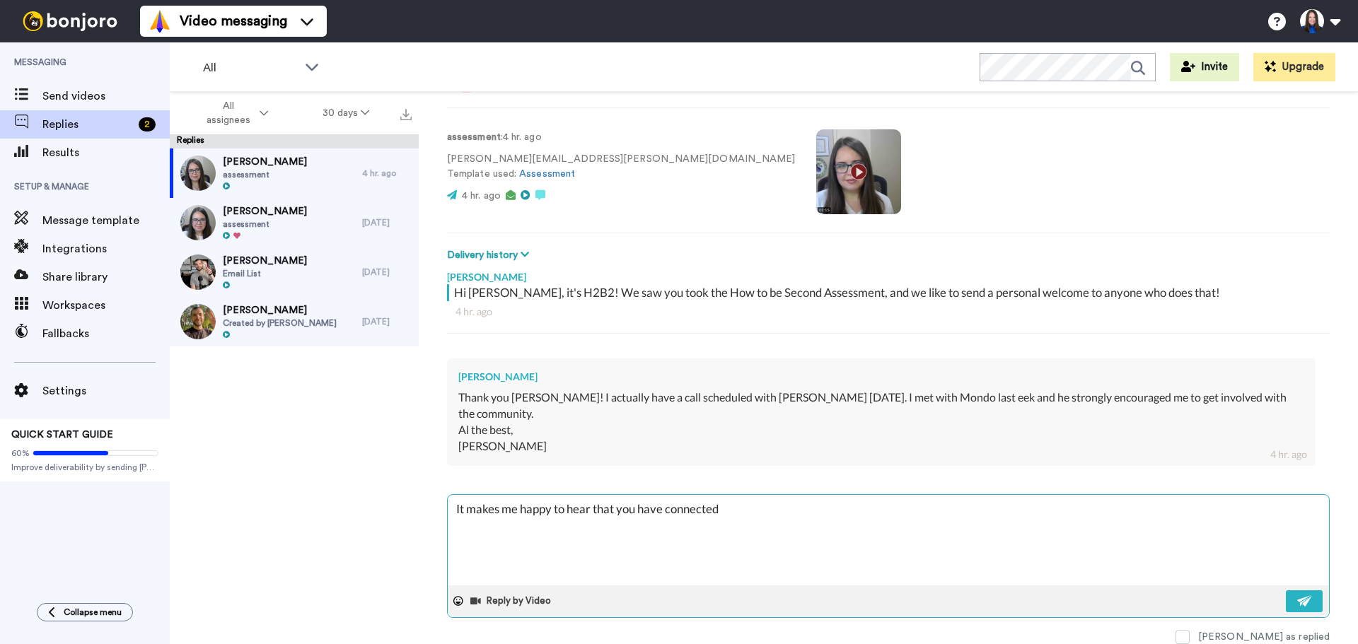
type textarea "It makes me happy to hear that you have connected w"
type textarea "x"
type textarea "It makes me happy to hear that you have connected wi"
type textarea "x"
type textarea "It makes me happy to hear that you have connected with"
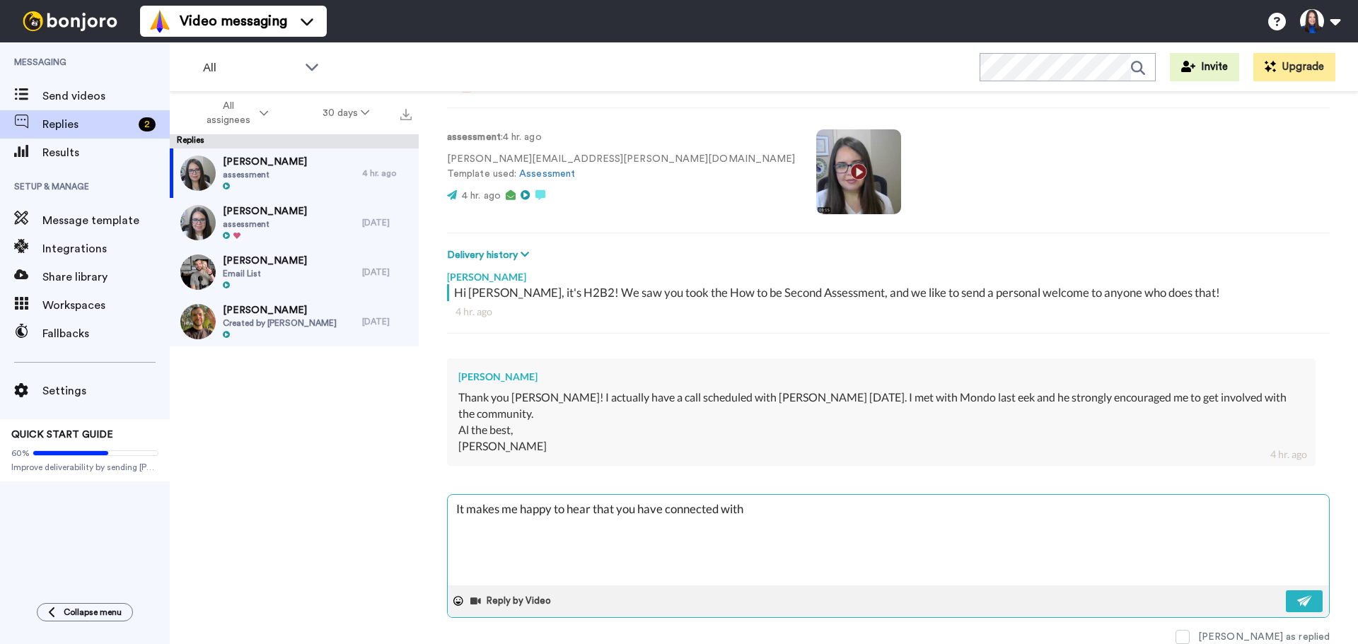
type textarea "x"
type textarea "It makes me happy to hear that you have connected with t"
type textarea "x"
type textarea "It makes me happy to hear that you have connected with tw"
type textarea "x"
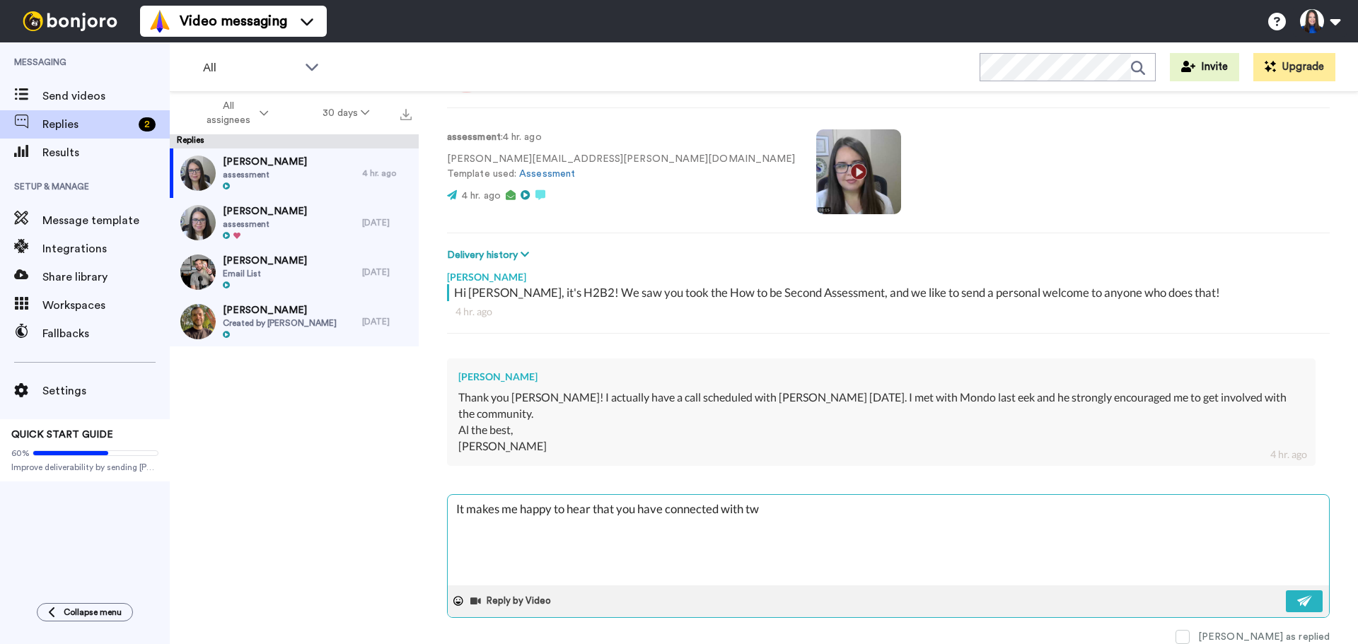
type textarea "It makes me happy to hear that you have connected with two"
type textarea "x"
type textarea "It makes me happy to hear that you have connected with two"
type textarea "x"
type textarea "It makes me happy to hear that you have connected with two o"
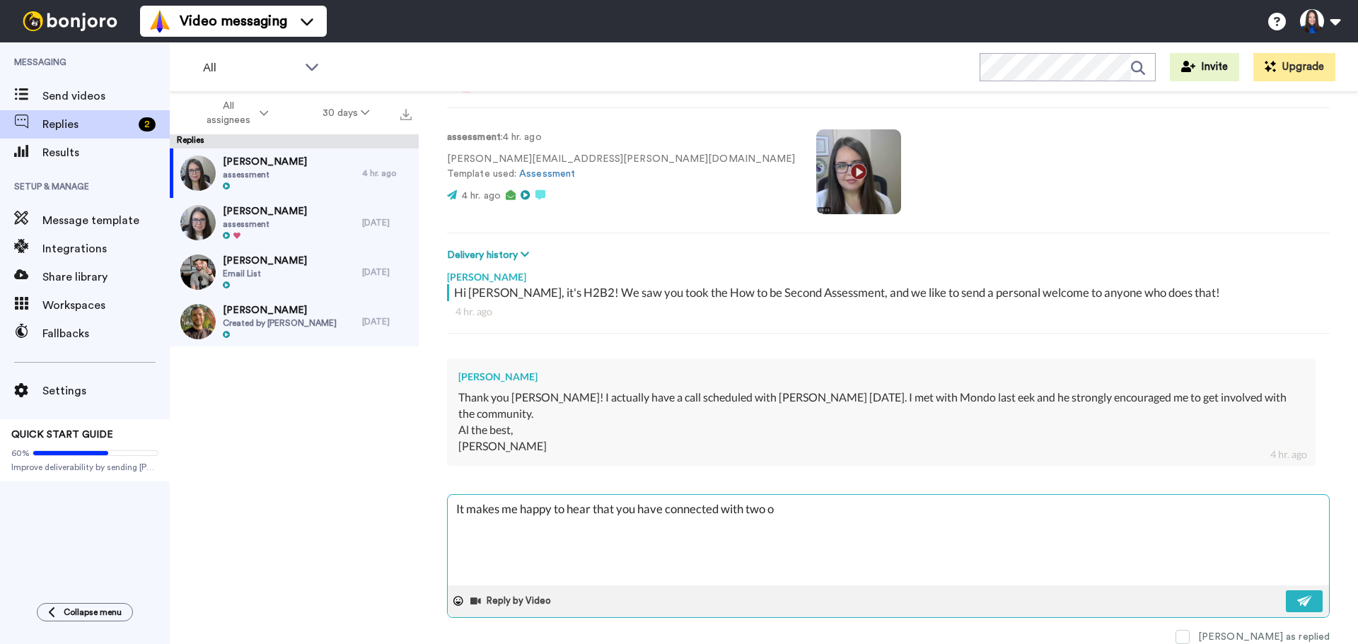
type textarea "x"
type textarea "It makes me happy to hear that you have connected with two of"
type textarea "x"
type textarea "It makes me happy to hear that you have connected with two of"
type textarea "x"
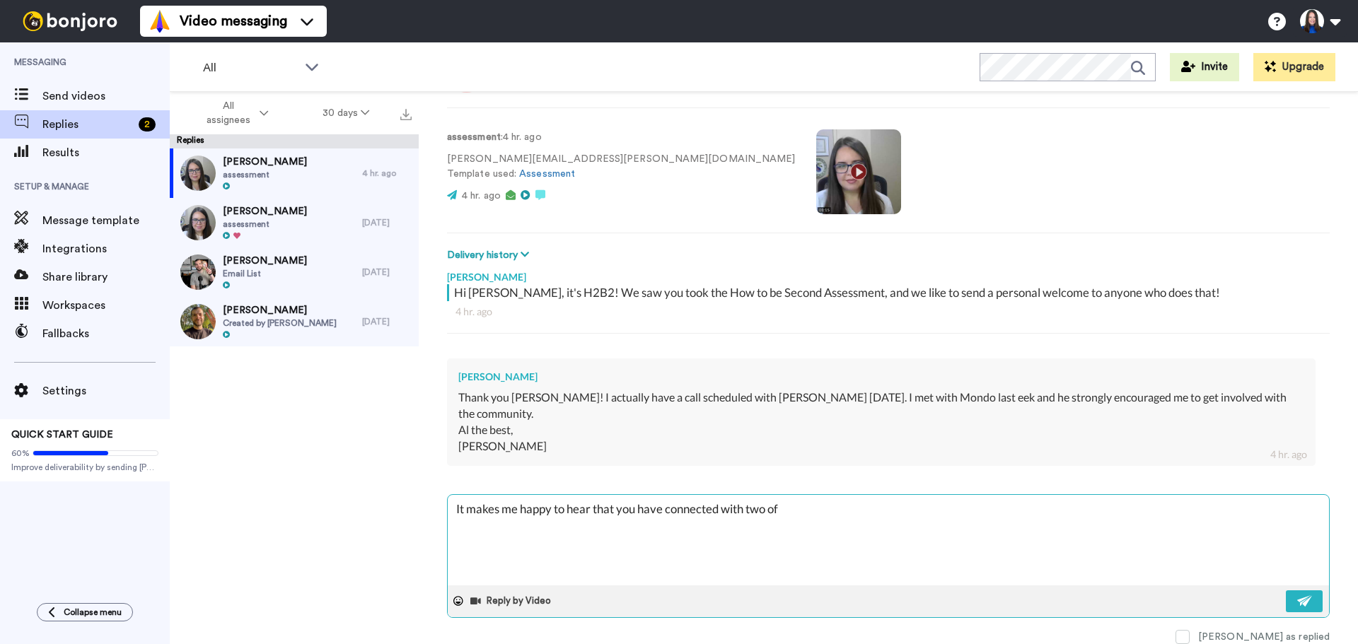
type textarea "It makes me happy to hear that you have connected with two of m"
type textarea "x"
type textarea "It makes me happy to hear that you have connected with two of my"
type textarea "x"
type textarea "It makes me happy to hear that you have connected with two of my"
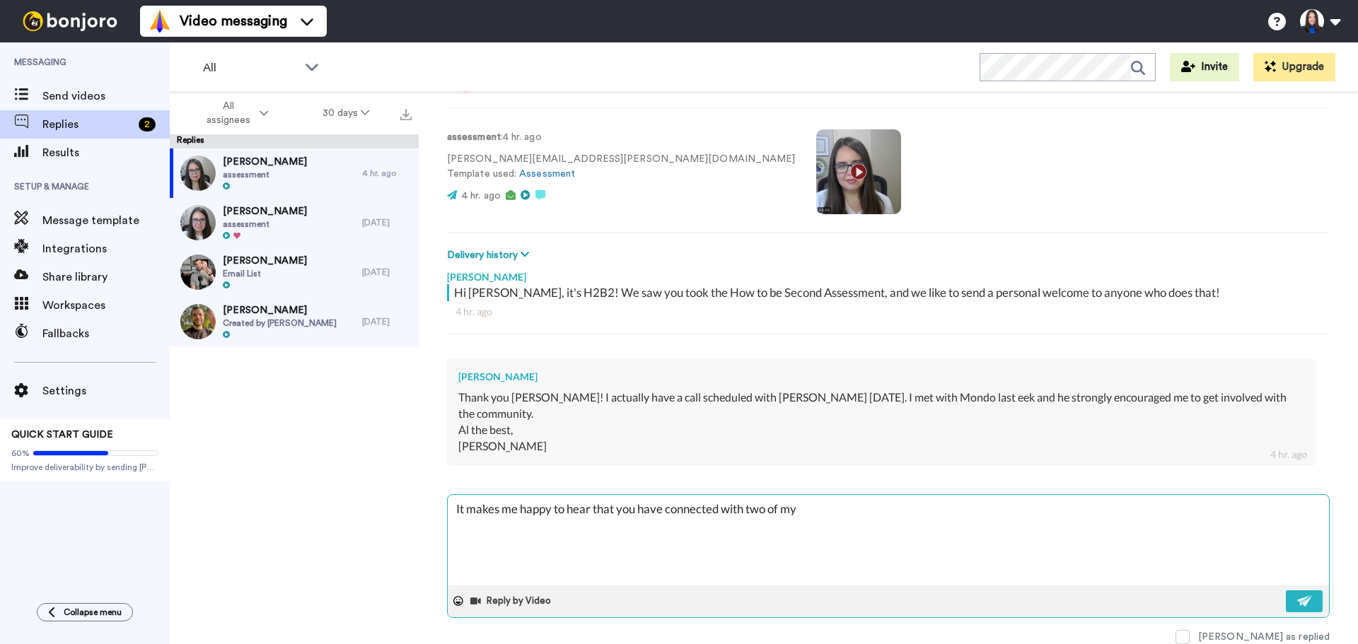
type textarea "x"
type textarea "It makes me happy to hear that you have connected with two of my f"
type textarea "x"
type textarea "It makes me happy to hear that you have connected with two of my fa"
type textarea "x"
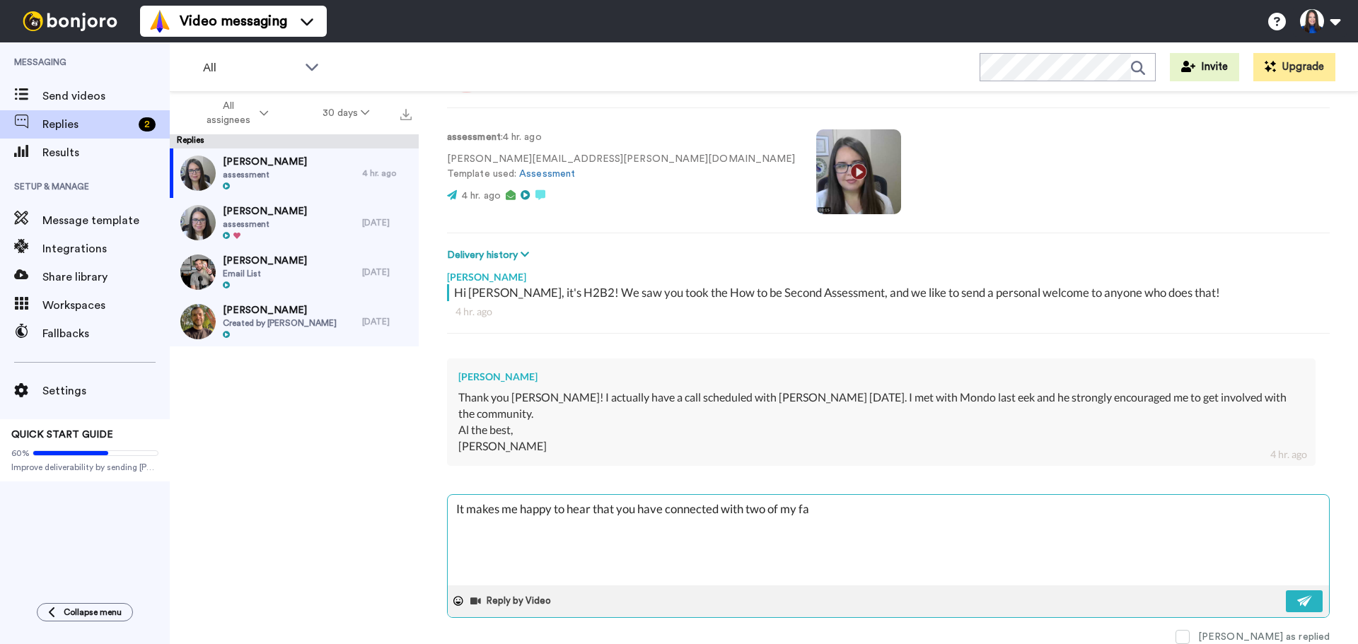
type textarea "It makes me happy to hear that you have connected with two of my fav"
type textarea "x"
type textarea "It makes me happy to hear that you have connected with two of my favo"
type textarea "x"
type textarea "It makes me happy to hear that you have connected with two of my favor"
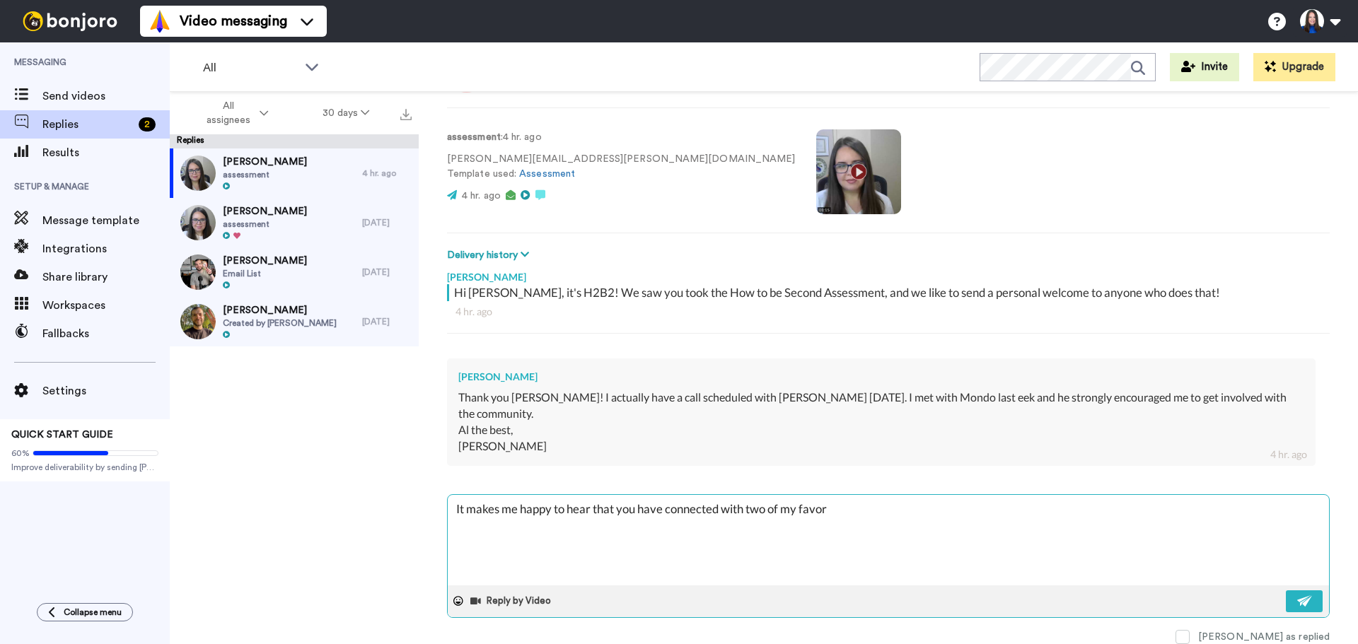
type textarea "x"
type textarea "It makes me happy to hear that you have connected with two of my favort"
type textarea "x"
type textarea "It makes me happy to hear that you have connected with two of my favor"
type textarea "x"
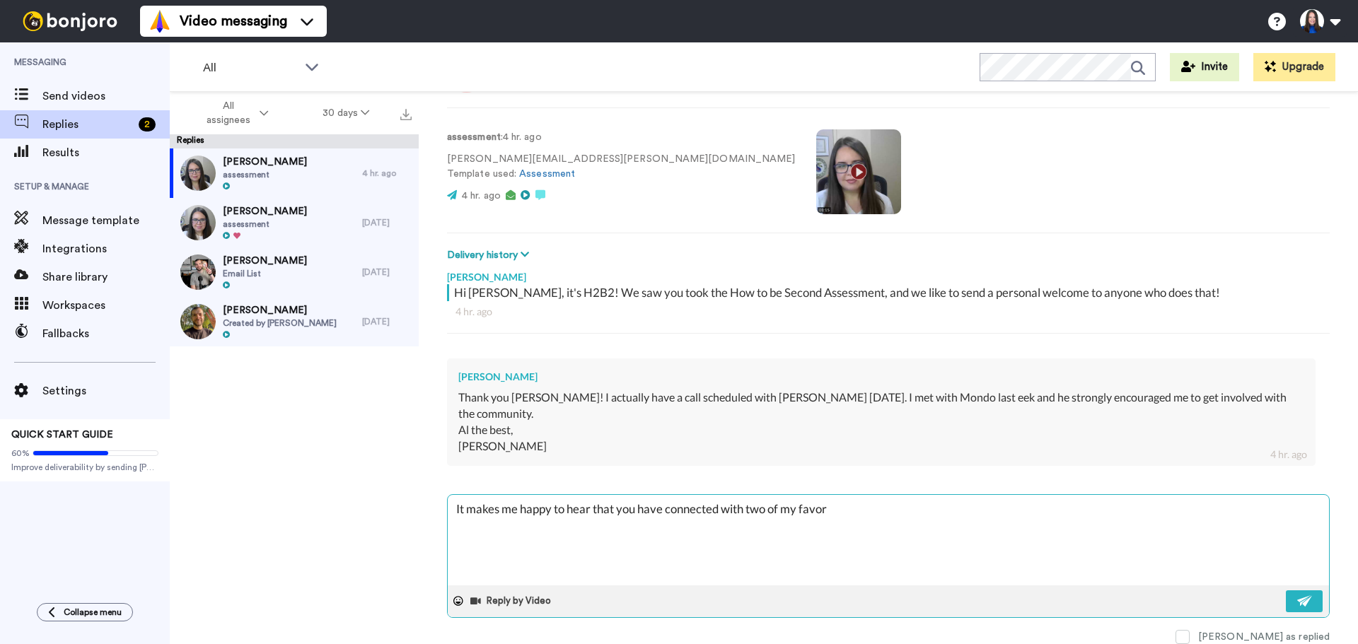
type textarea "It makes me happy to hear that you have connected with two of my favori"
type textarea "x"
type textarea "It makes me happy to hear that you have connected with two of my favorit"
type textarea "x"
type textarea "It makes me happy to hear that you have connected with two of my favorite"
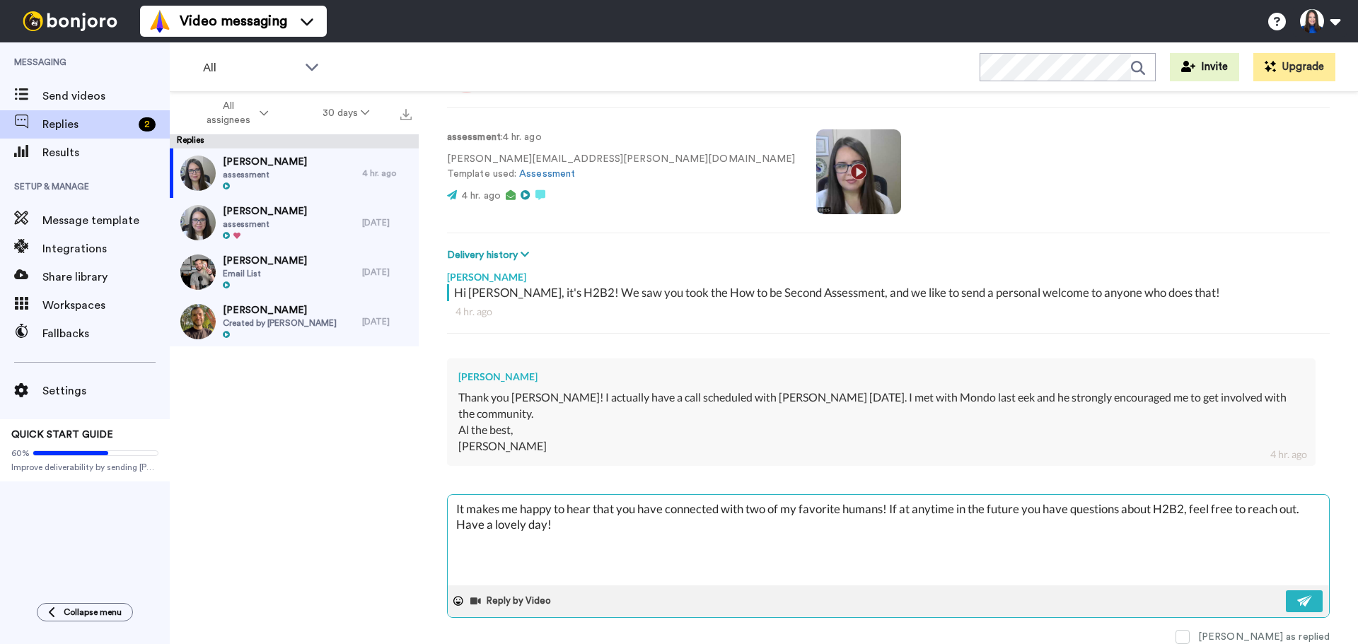
click at [459, 547] on textarea "It makes me happy to hear that you have connected with two of my favorite human…" at bounding box center [888, 540] width 881 height 91
click at [552, 525] on textarea "It makes me happy to hear that you have connected with two of my favorite human…" at bounding box center [888, 540] width 881 height 91
click at [455, 508] on textarea "It makes me happy to hear that you have connected with two of my favorite human…" at bounding box center [888, 540] width 881 height 91
click at [510, 528] on textarea "Hey Anna, It makes me happy to hear that you have connected with two of my favo…" at bounding box center [888, 540] width 881 height 91
click at [530, 520] on textarea "Hey Anna, It makes me happy to hear that you have connected with two of my favo…" at bounding box center [888, 540] width 881 height 91
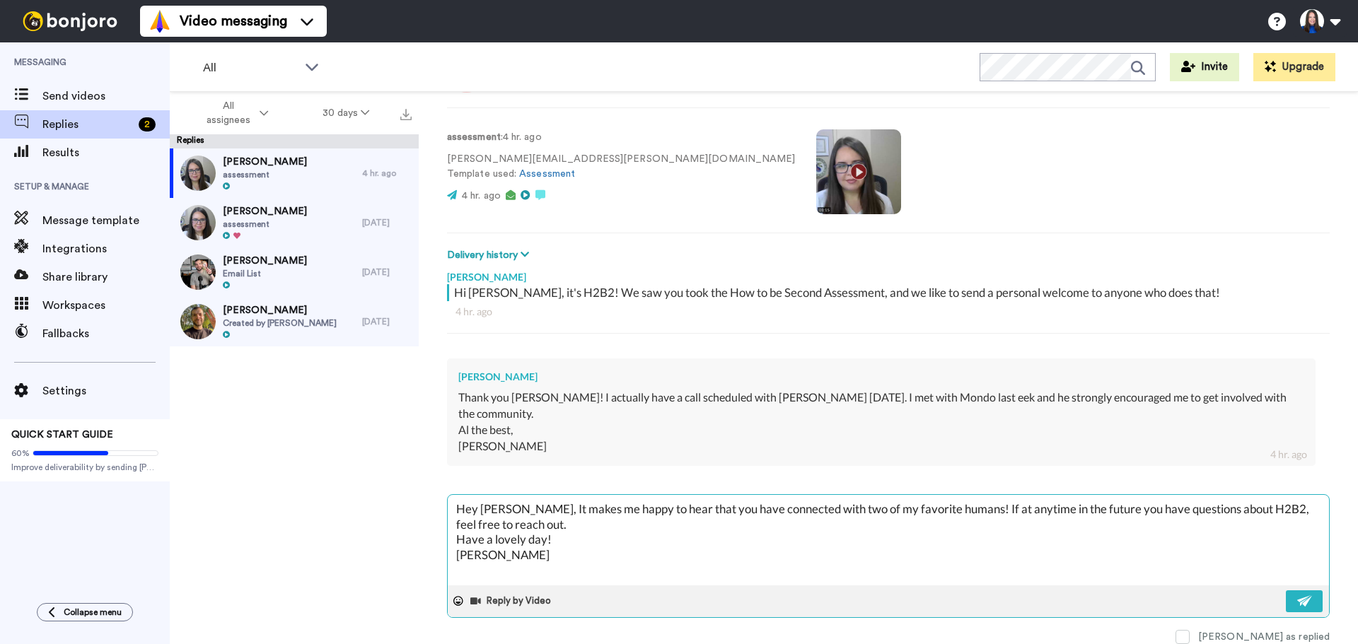
click at [557, 535] on textarea "Hey Anna, It makes me happy to hear that you have connected with two of my favo…" at bounding box center [888, 540] width 881 height 91
click at [1297, 598] on img at bounding box center [1305, 600] width 16 height 11
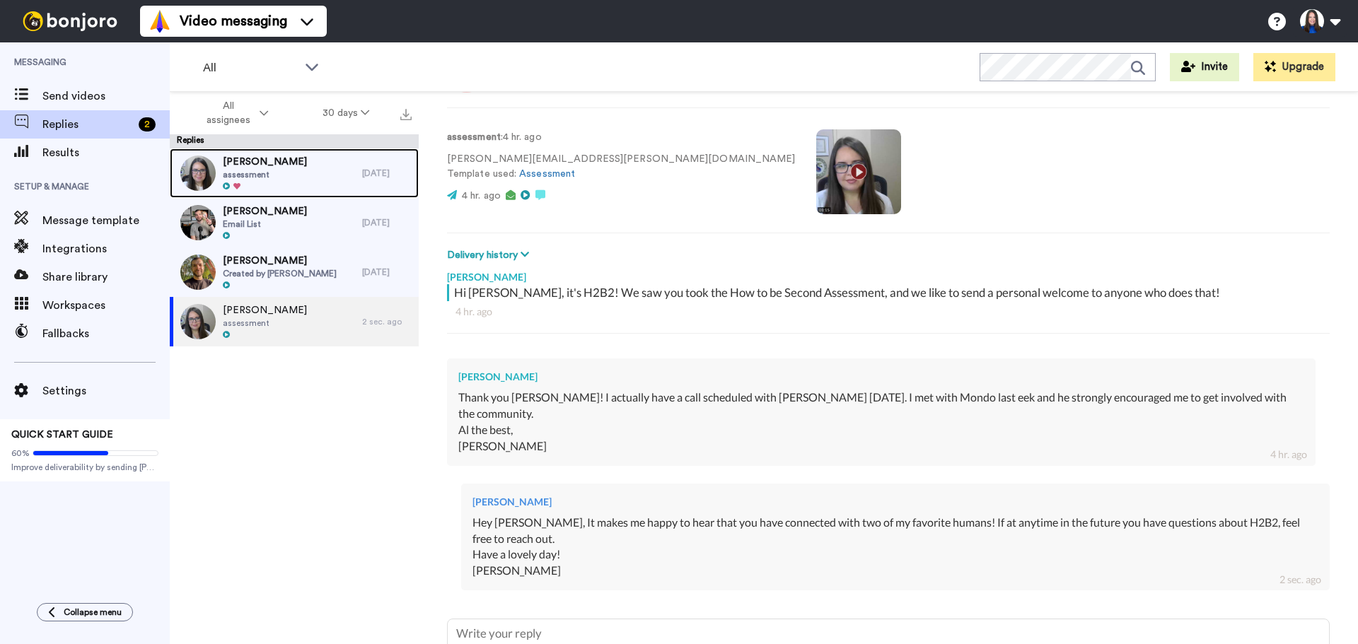
click at [258, 165] on span "Mary Steiber Reynhout" at bounding box center [265, 162] width 84 height 14
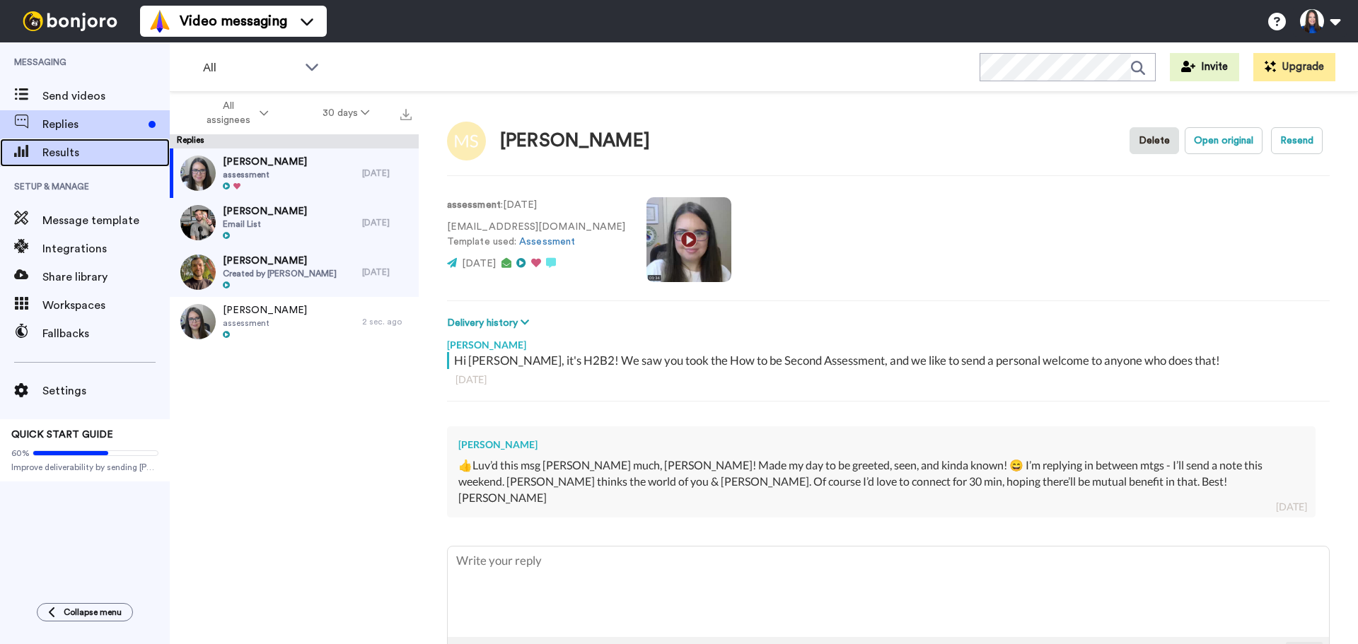
click at [90, 146] on span "Results" at bounding box center [105, 152] width 127 height 17
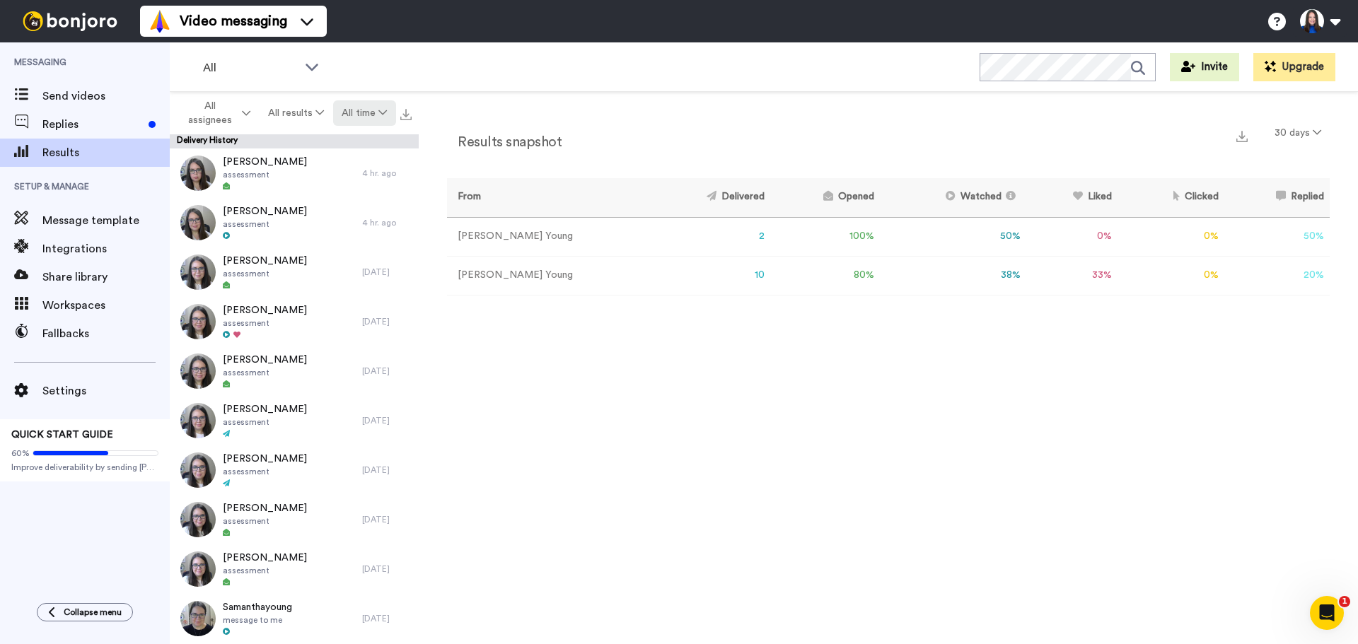
click at [377, 116] on button "All time" at bounding box center [364, 112] width 63 height 25
click at [369, 315] on li "All time" at bounding box center [365, 321] width 99 height 25
click at [365, 110] on button "All time" at bounding box center [364, 112] width 63 height 25
click at [368, 291] on span "Year to date" at bounding box center [357, 294] width 61 height 11
click at [1323, 134] on button "30 days" at bounding box center [1298, 132] width 64 height 25
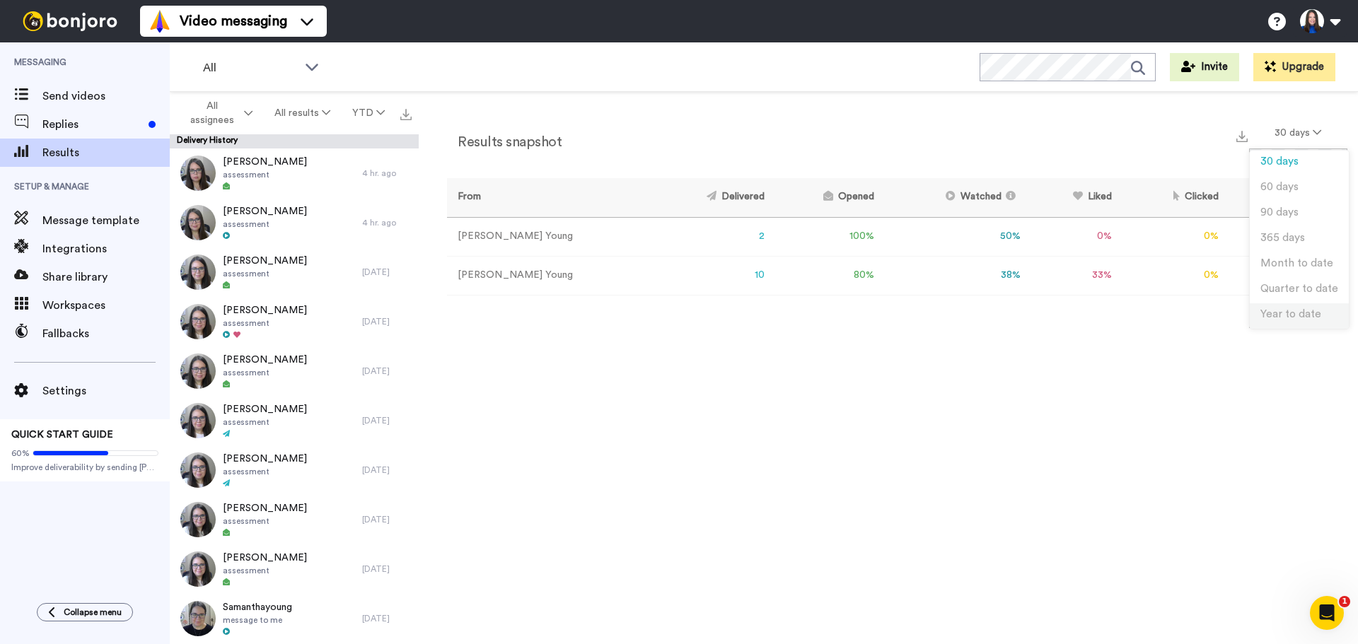
click at [1300, 312] on span "Year to date" at bounding box center [1290, 314] width 61 height 11
click at [375, 115] on button "YTD" at bounding box center [369, 112] width 54 height 25
click at [368, 138] on span "30 days" at bounding box center [351, 141] width 38 height 11
click at [1313, 132] on icon at bounding box center [1317, 132] width 8 height 10
click at [1303, 157] on span "30 days" at bounding box center [1287, 161] width 38 height 11
